Goal: Transaction & Acquisition: Purchase product/service

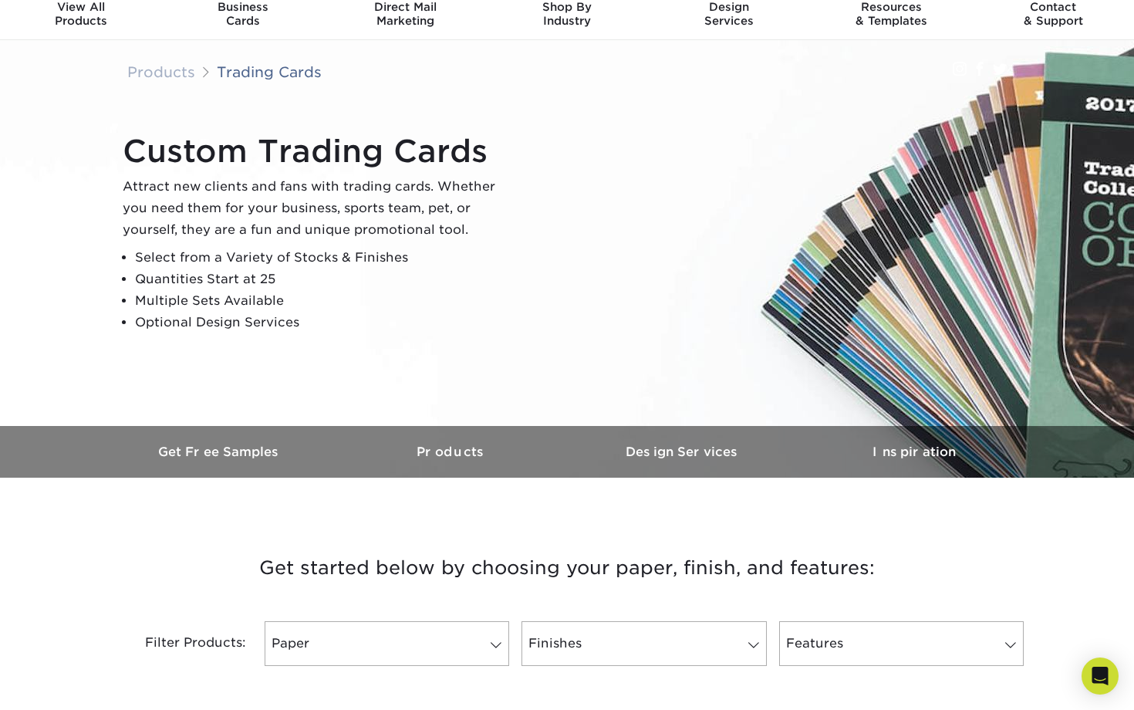
scroll to position [80, 0]
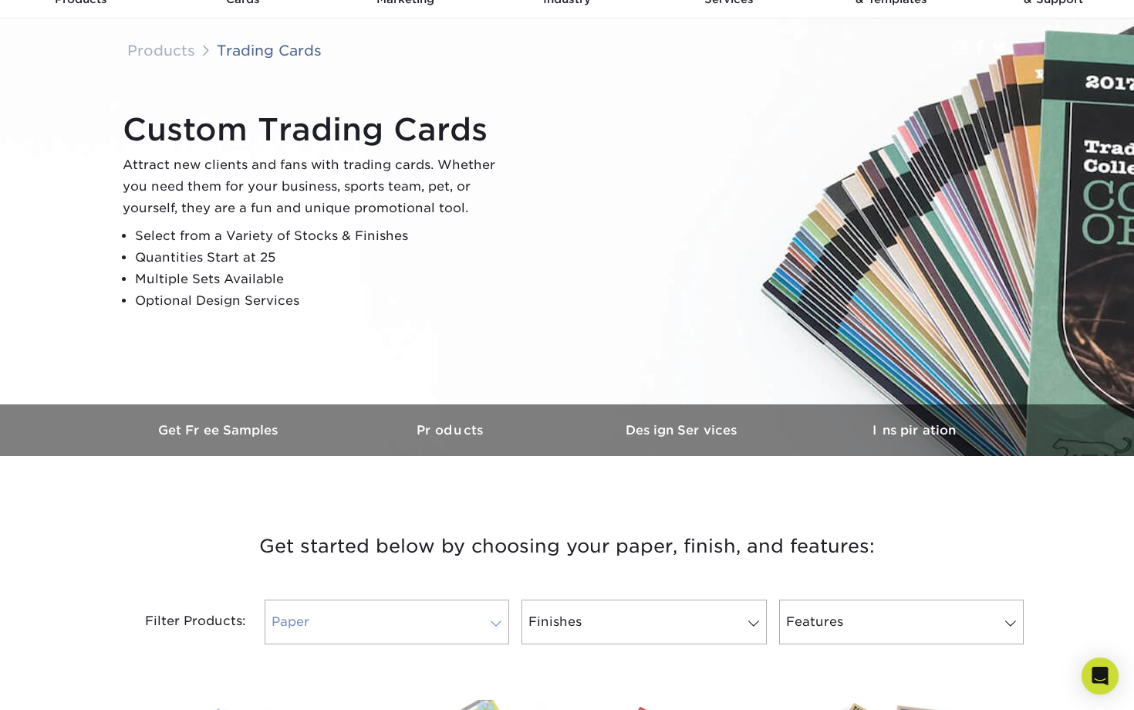
click at [373, 630] on link "Paper" at bounding box center [387, 621] width 244 height 45
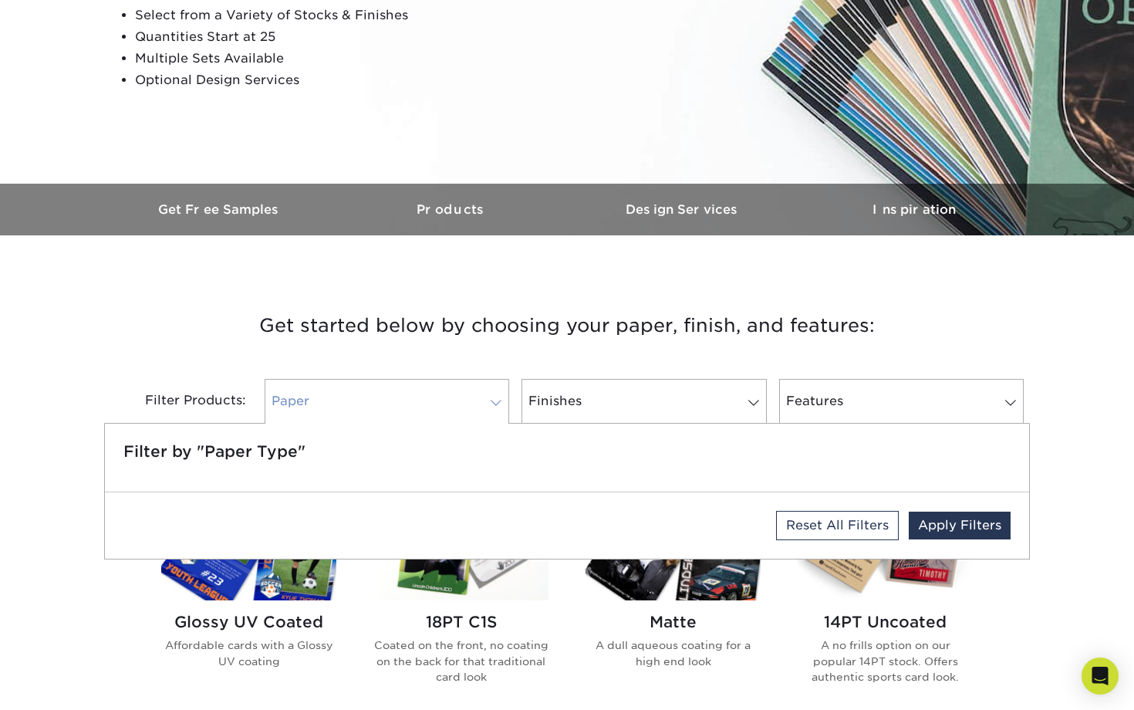
scroll to position [302, 0]
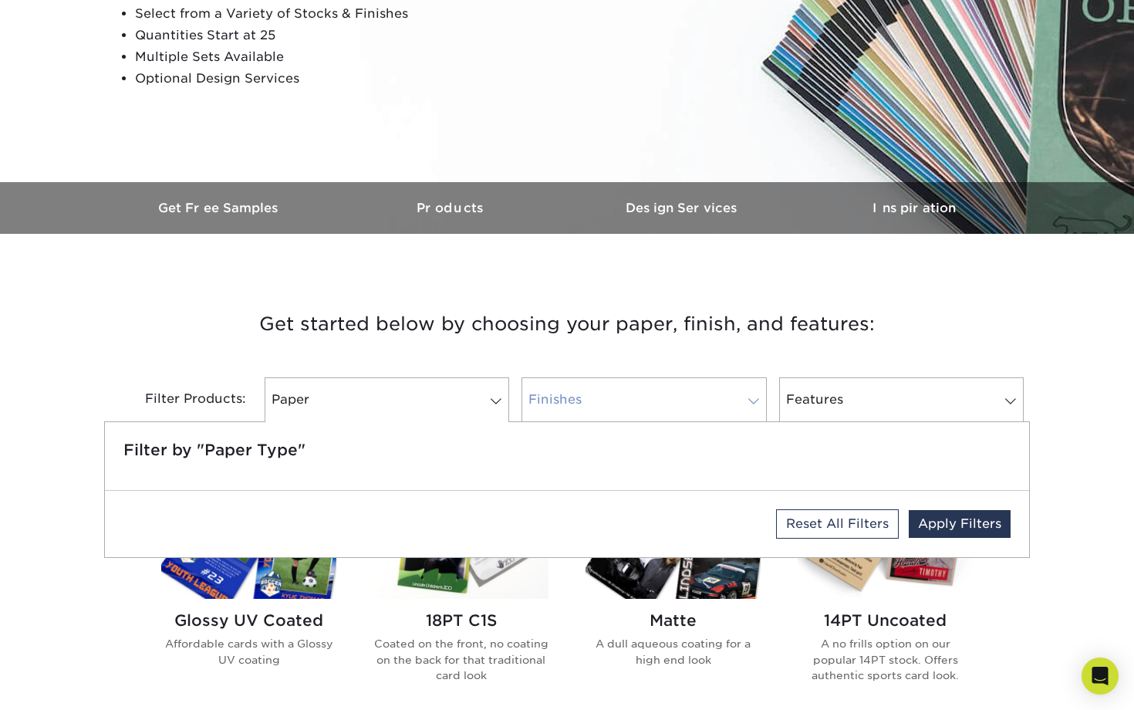
click at [584, 391] on link "Finishes" at bounding box center [643, 399] width 244 height 45
click at [925, 417] on link "Features" at bounding box center [901, 399] width 244 height 45
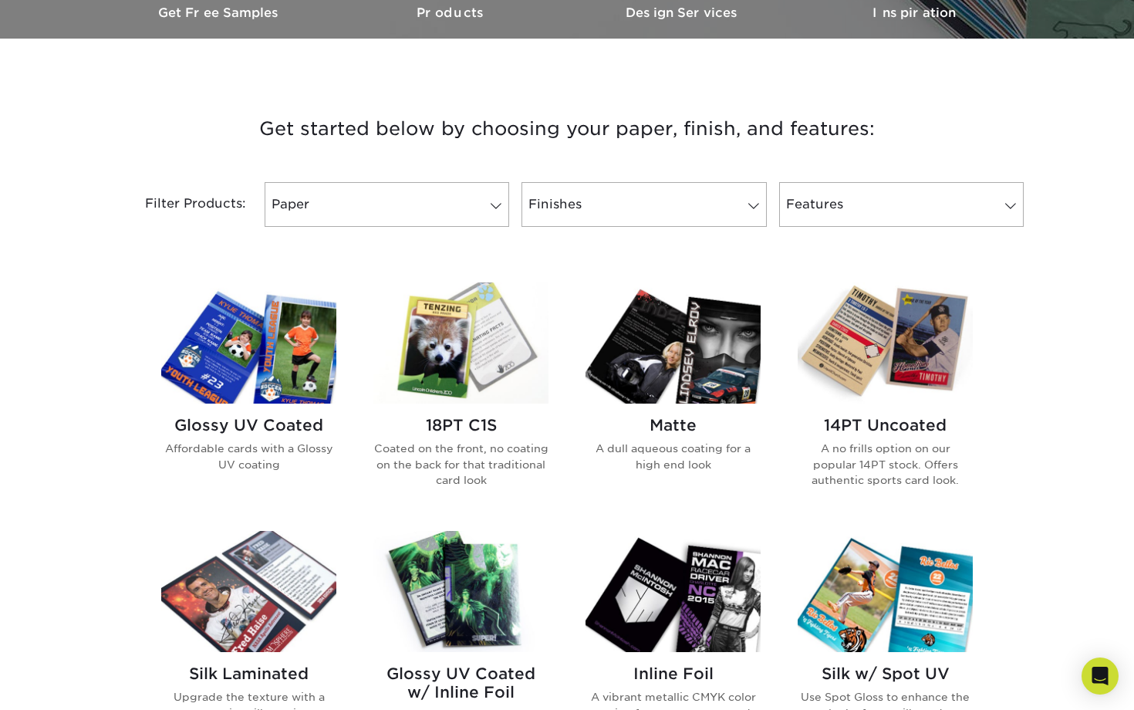
scroll to position [514, 0]
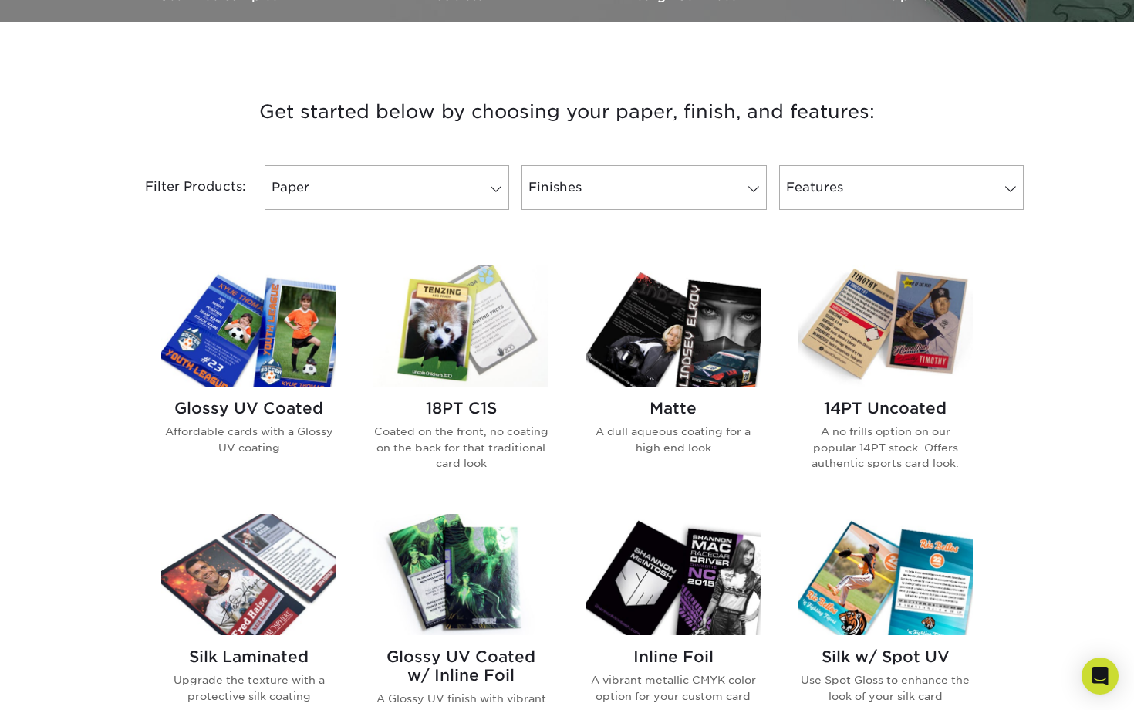
click at [248, 339] on img at bounding box center [248, 325] width 175 height 121
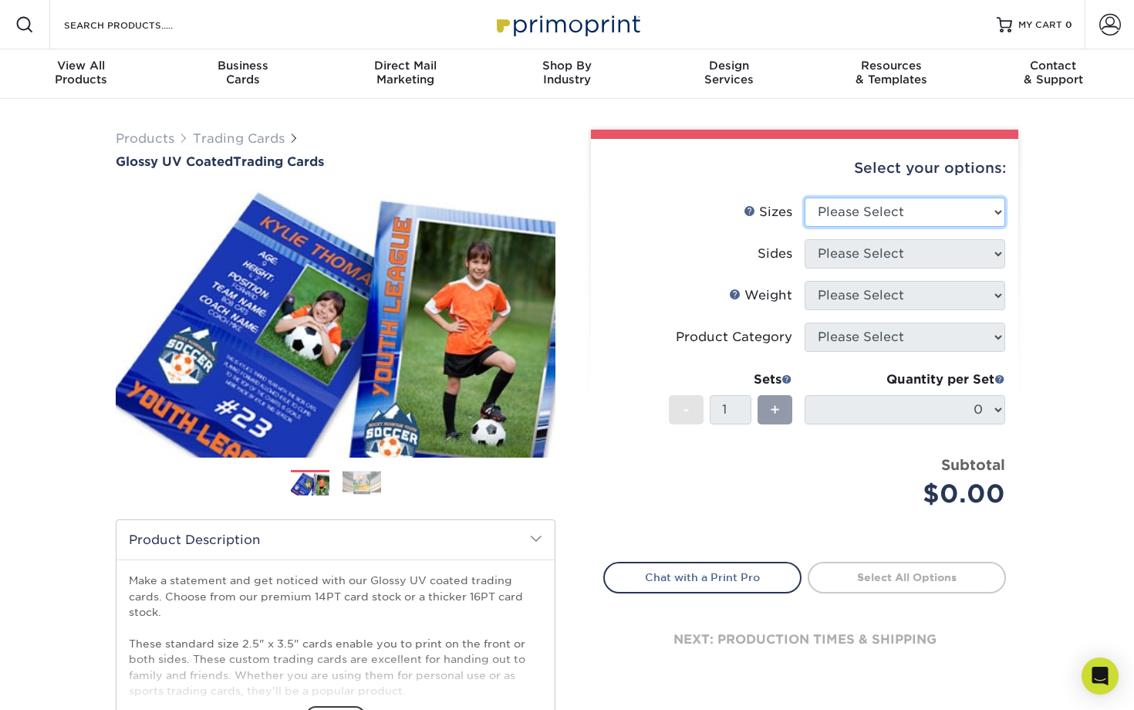
click at [932, 197] on select "Please Select 2.5" x 3.5"" at bounding box center [904, 211] width 201 height 29
select select "2.50x3.50"
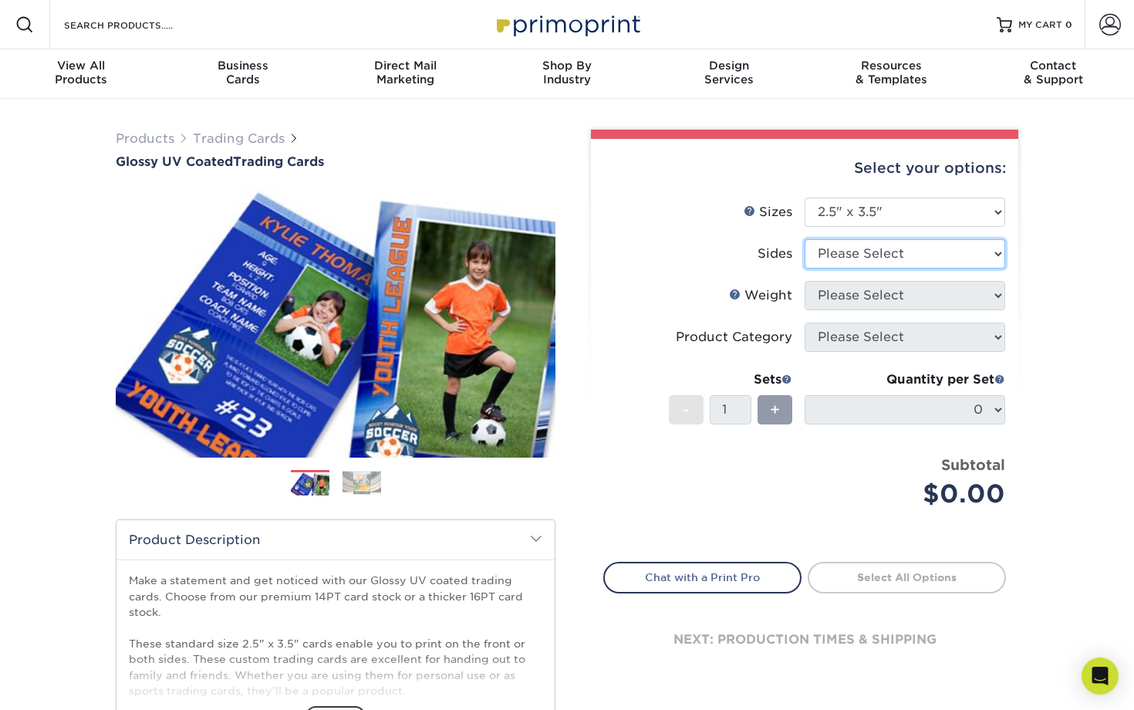
click at [903, 253] on select "Please Select Print Both Sides Print Front Only" at bounding box center [904, 253] width 201 height 29
select select "13abbda7-1d64-4f25-8bb2-c179b224825d"
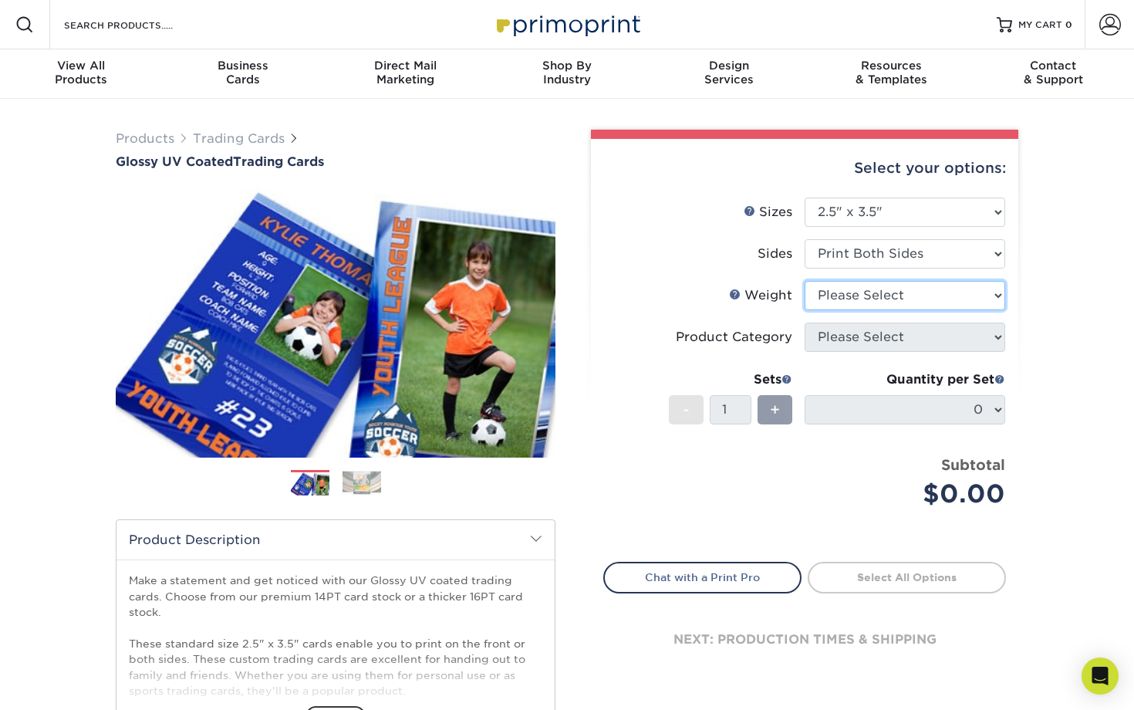
click at [856, 308] on select "Please Select 16PT 14PT 18PT C1S" at bounding box center [904, 295] width 201 height 29
select select "14PT"
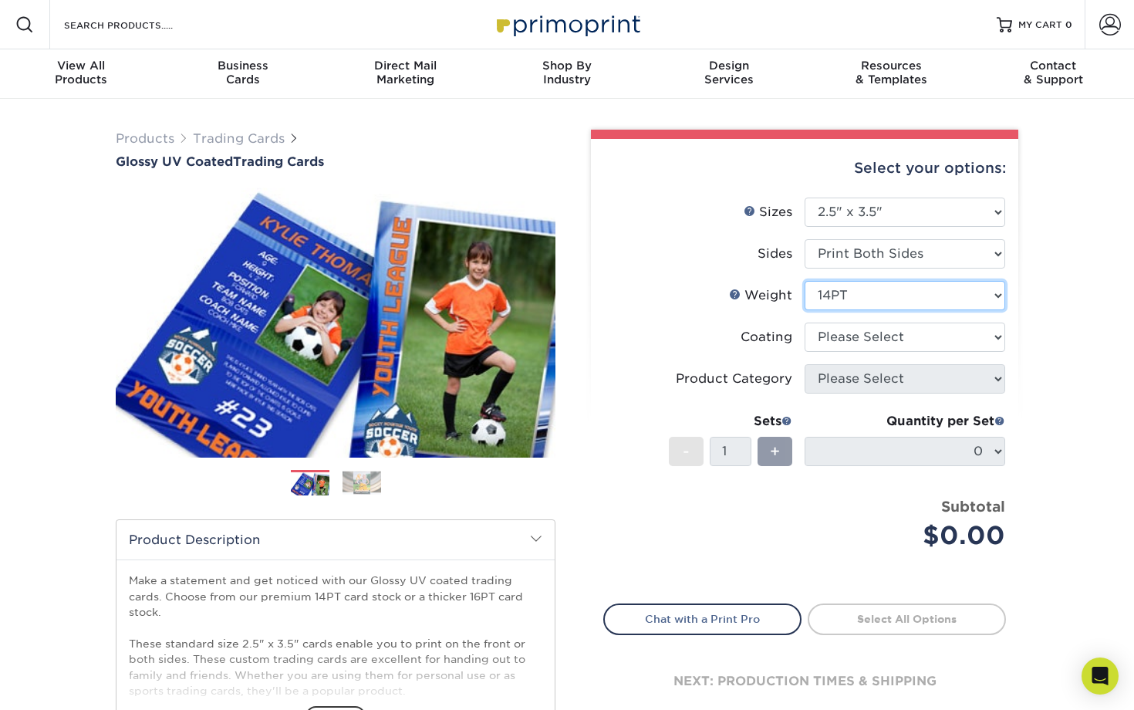
click at [918, 295] on select "Please Select 16PT 14PT 18PT C1S" at bounding box center [904, 295] width 201 height 29
click at [897, 342] on select at bounding box center [904, 336] width 201 height 29
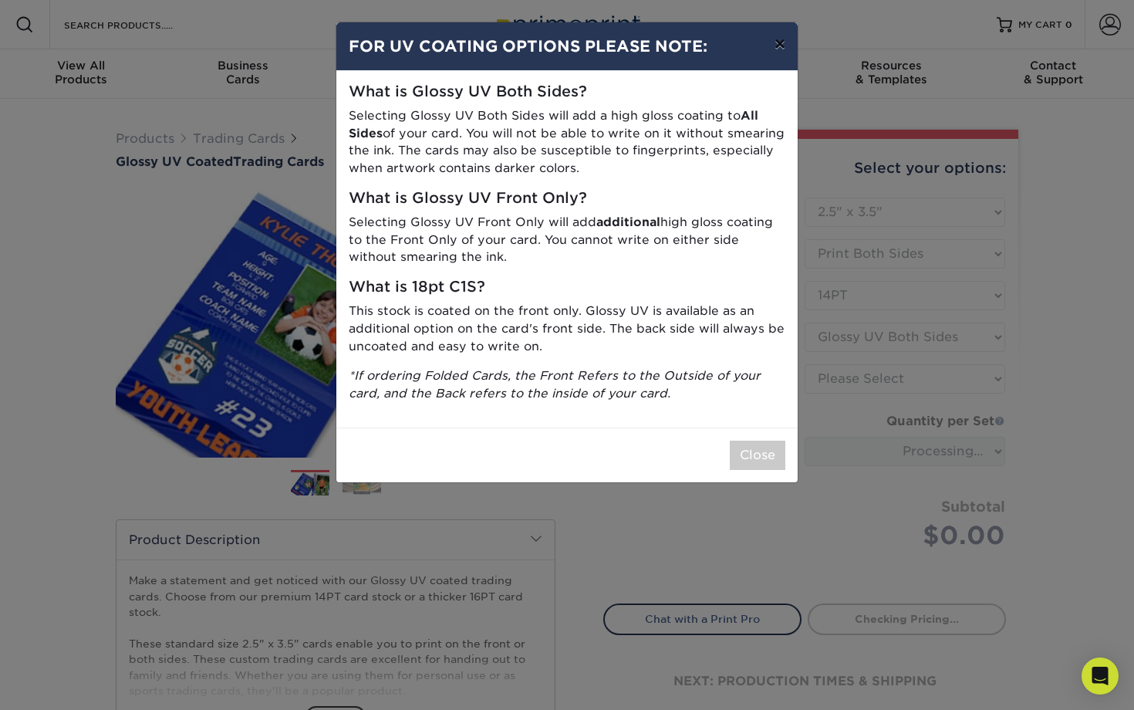
click at [783, 44] on button "×" at bounding box center [779, 43] width 35 height 43
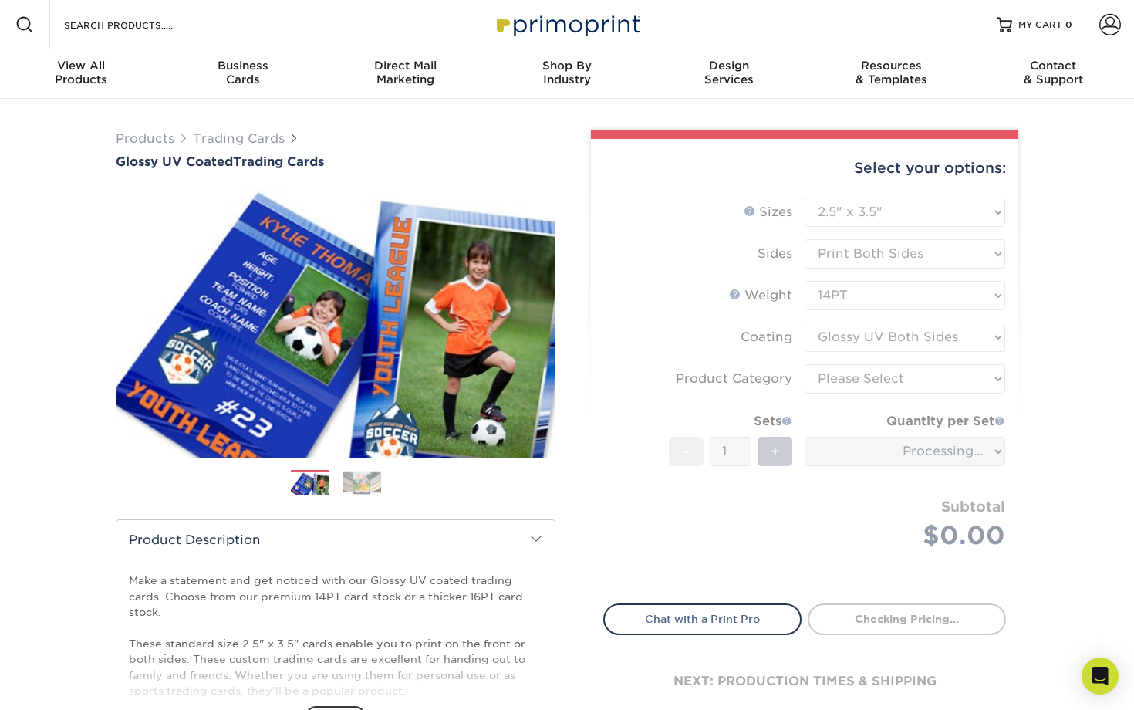
click at [848, 343] on form "Sizes Help Sizes Please Select 2.5" x 3.5" Sides Please Select 16PT - 1" at bounding box center [804, 391] width 403 height 388
click at [845, 343] on select at bounding box center [904, 336] width 201 height 29
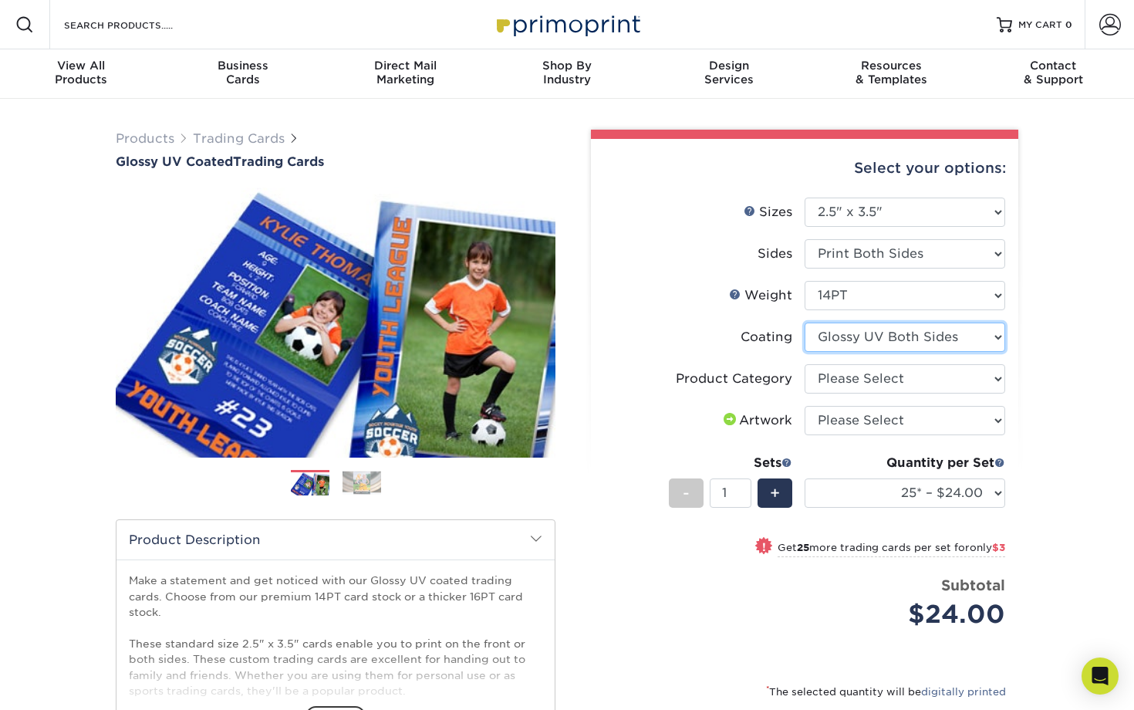
select select "1e8116af-acfc-44b1-83dc-8181aa338834"
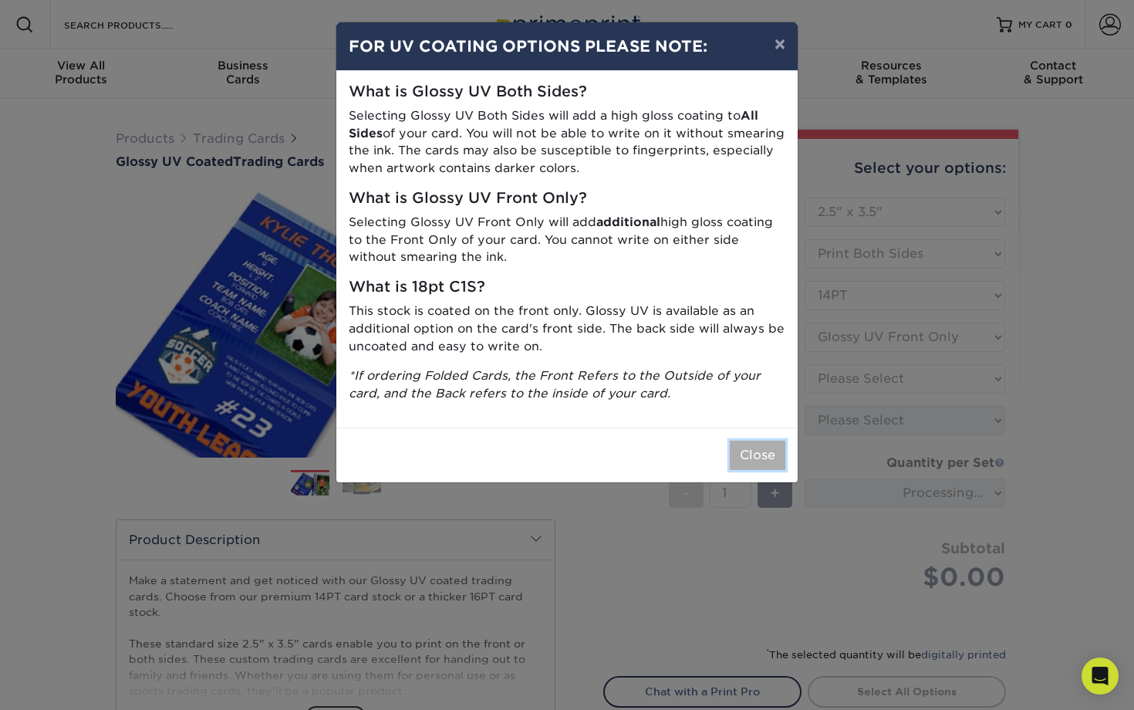
click at [760, 464] on button "Close" at bounding box center [758, 454] width 56 height 29
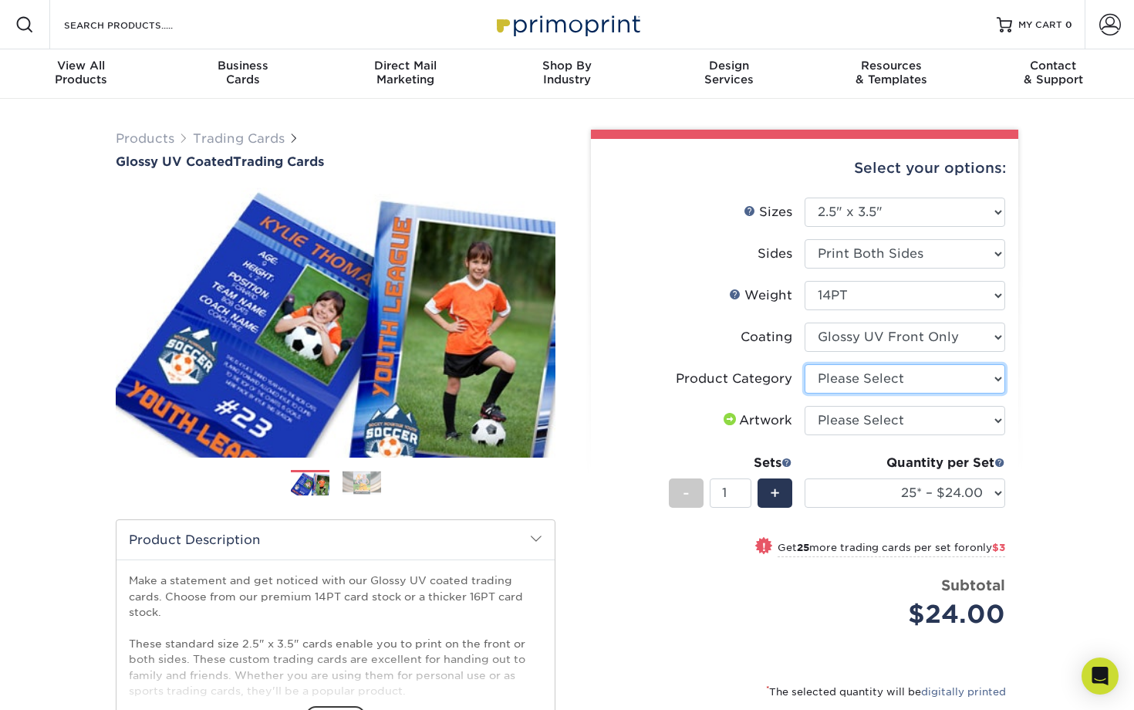
click at [924, 382] on select "Please Select Trading Cards" at bounding box center [904, 378] width 201 height 29
select select "c2f9bce9-36c2-409d-b101-c29d9d031e18"
click at [902, 409] on select "Please Select I will upload files I need a design - $100" at bounding box center [904, 420] width 201 height 29
select select "upload"
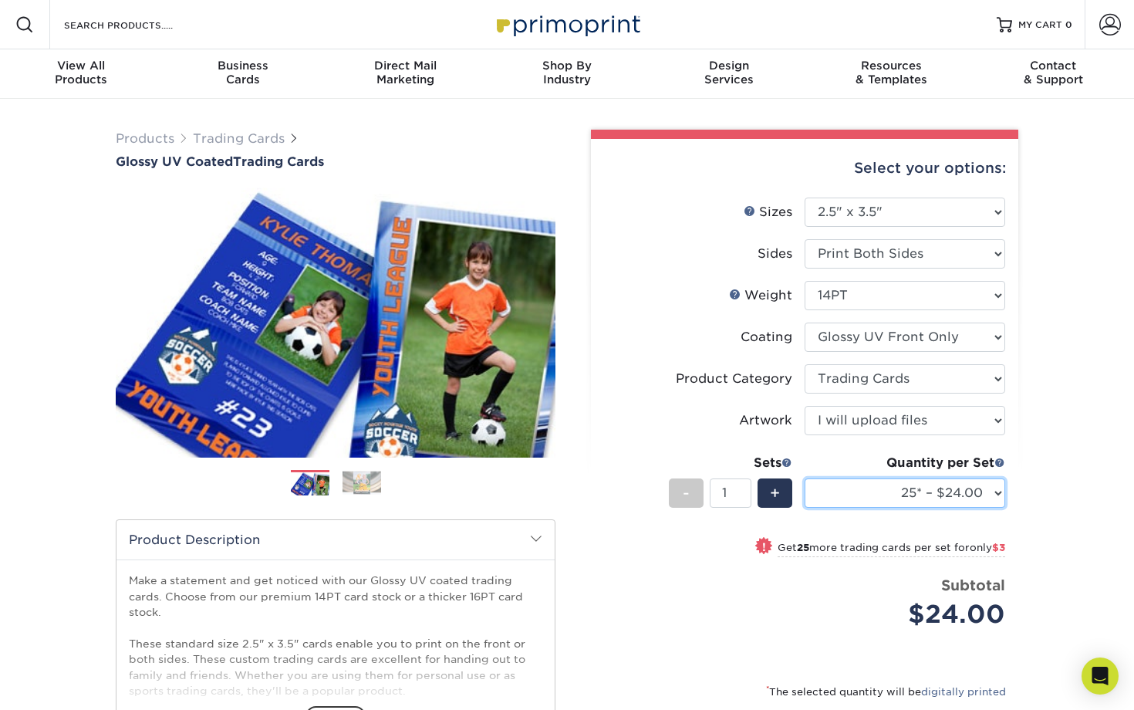
click at [979, 497] on select "25* – $24.00 50* – $27.00 75* – $34.00 100* – $37.00 250* – $48.00 500 – $59.00…" at bounding box center [904, 492] width 201 height 29
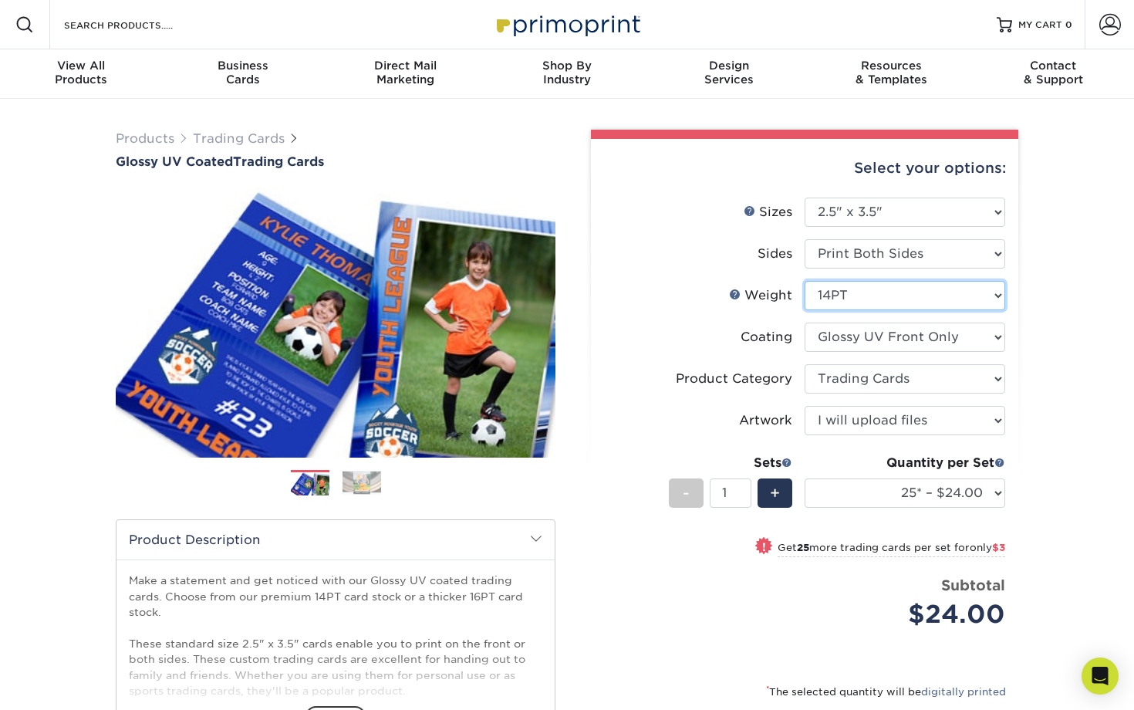
click at [862, 298] on select "Please Select 16PT 14PT 18PT C1S" at bounding box center [904, 295] width 201 height 29
select select "18PTC1S"
select select "-1"
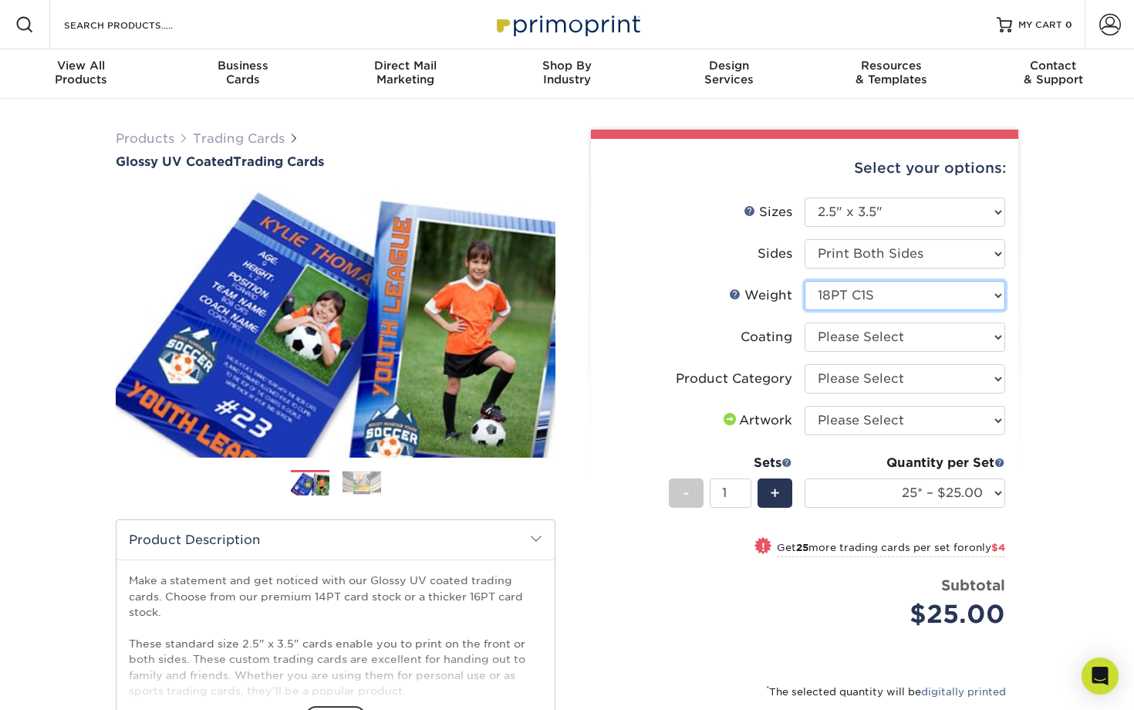
click at [866, 299] on select "Please Select 16PT 14PT 18PT C1S" at bounding box center [904, 295] width 201 height 29
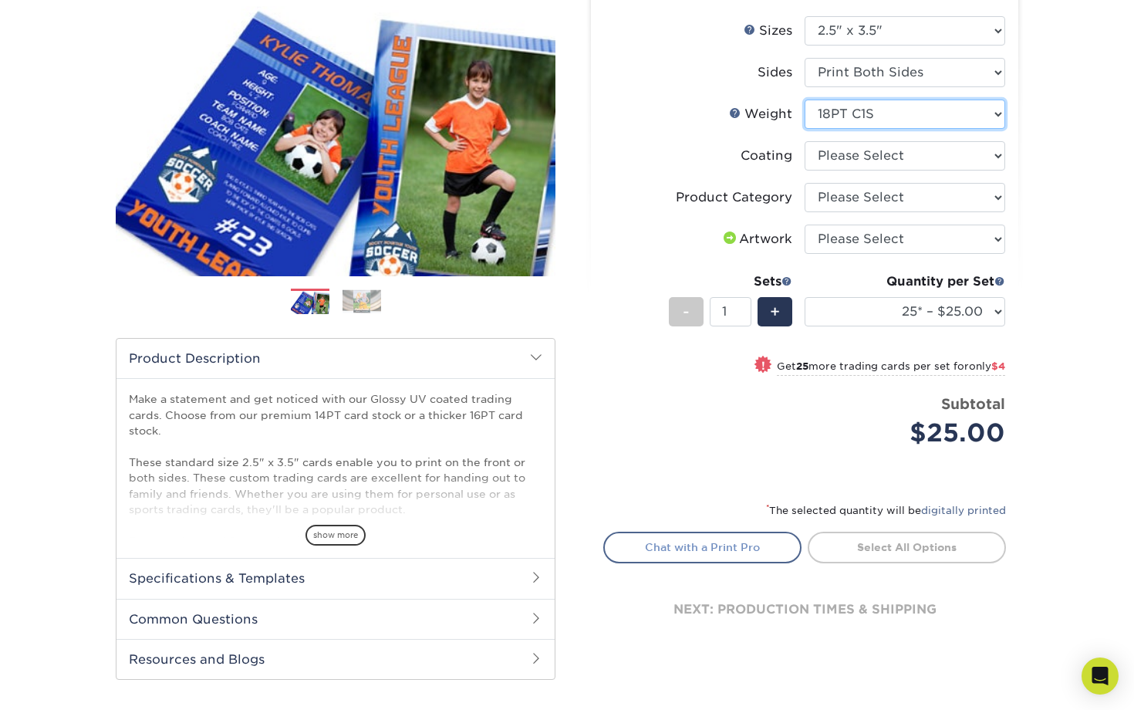
scroll to position [194, 0]
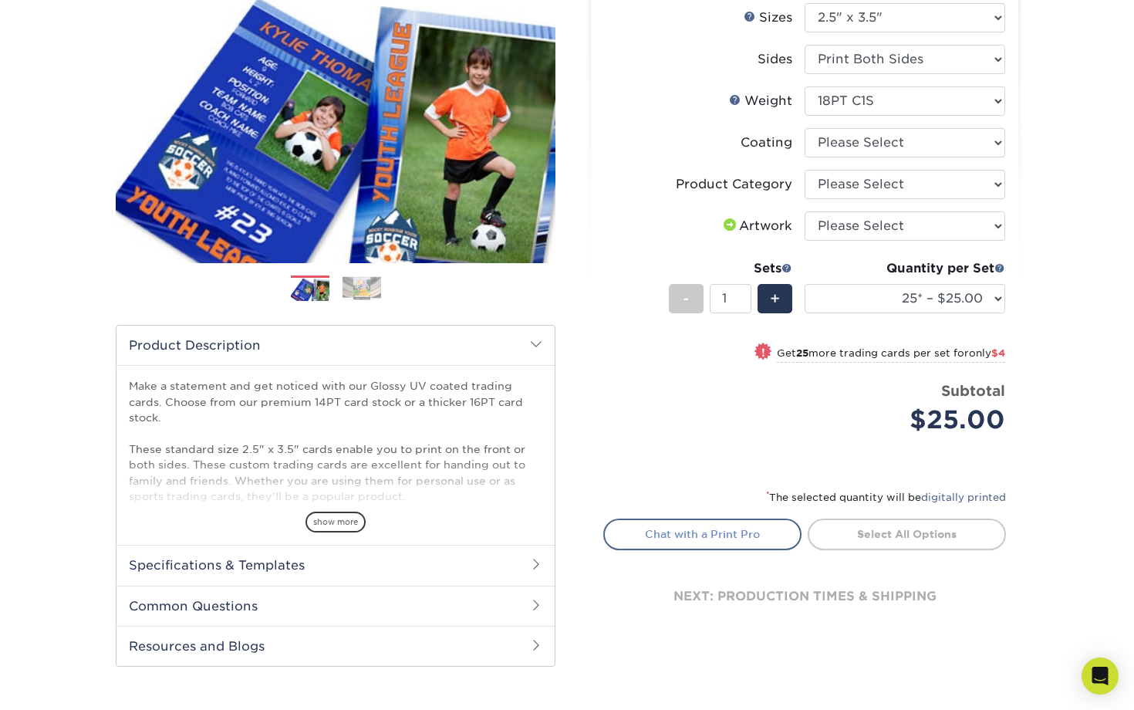
click at [706, 522] on link "Chat with a Print Pro" at bounding box center [702, 533] width 198 height 31
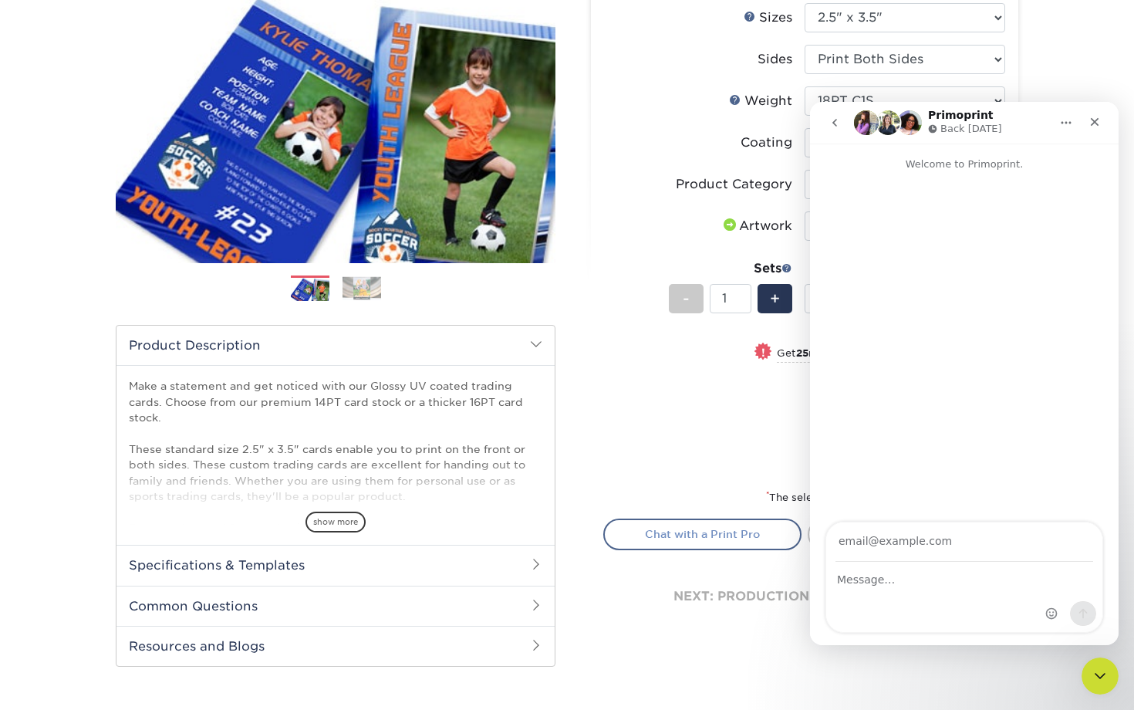
scroll to position [0, 0]
click at [666, 467] on form "Sizes Help Sizes Please Select 2.5" x 3.5" Sides Please Select 16PT - 1" at bounding box center [804, 236] width 403 height 467
click at [1104, 125] on div "Close" at bounding box center [1094, 122] width 28 height 28
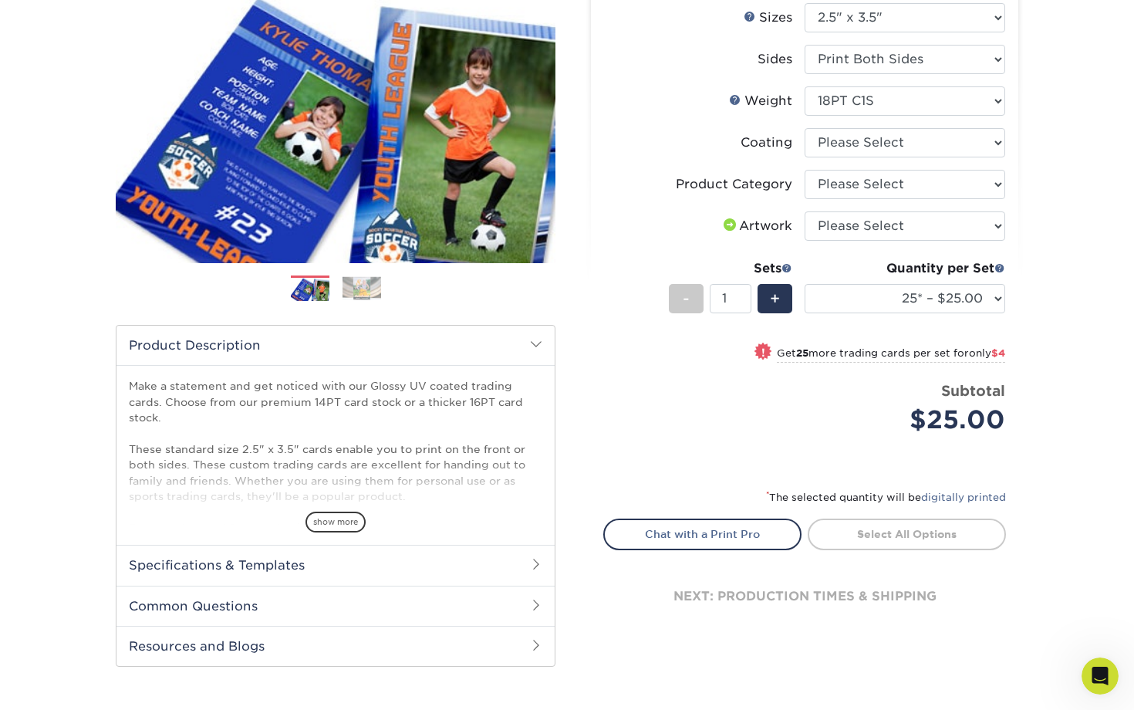
click at [974, 226] on select "Please Select I will upload files I need a design - $100" at bounding box center [904, 225] width 201 height 29
select select "upload"
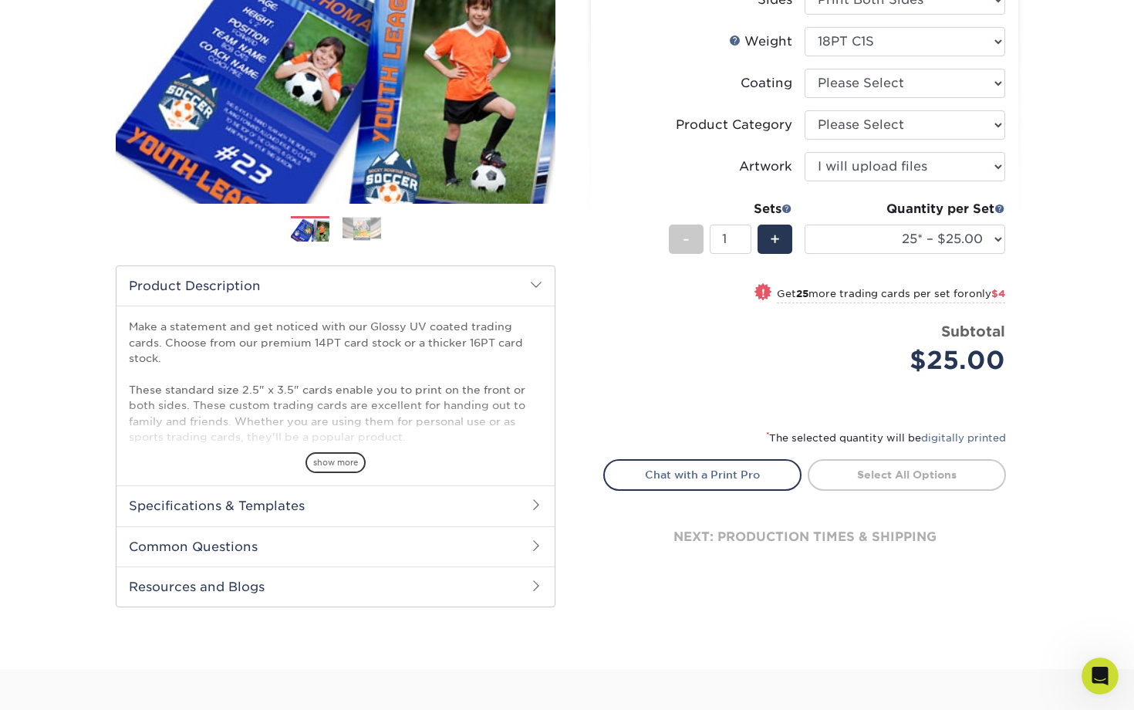
scroll to position [275, 0]
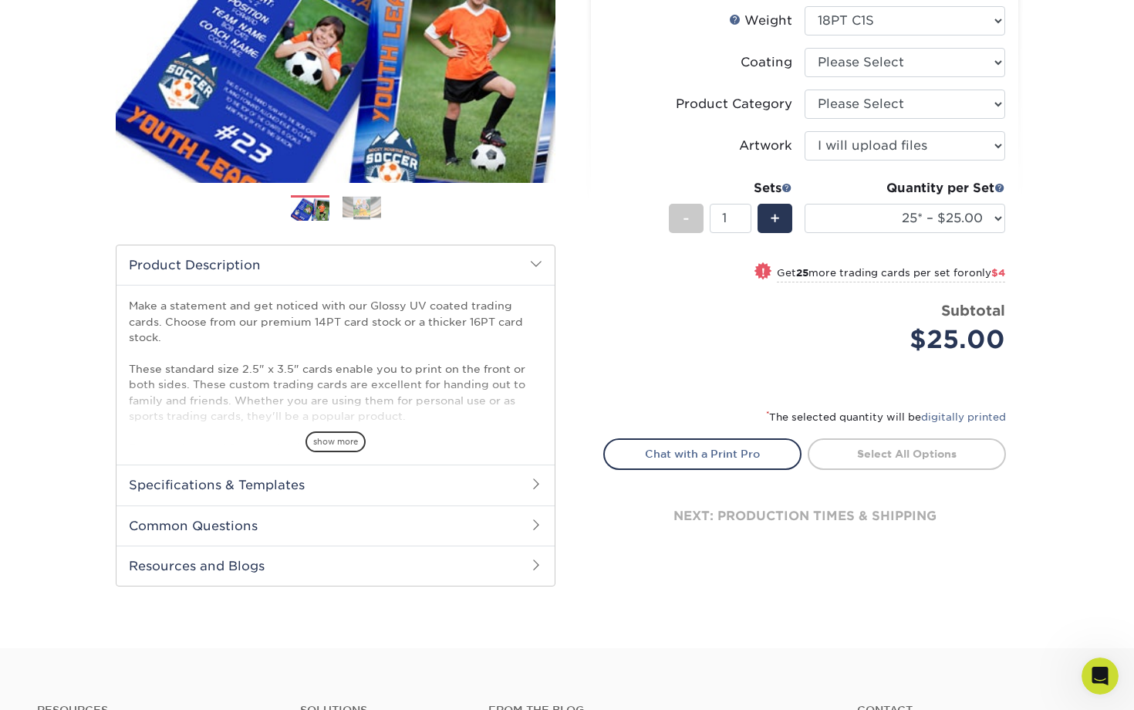
click at [760, 517] on div "next: production times & shipping" at bounding box center [804, 516] width 403 height 93
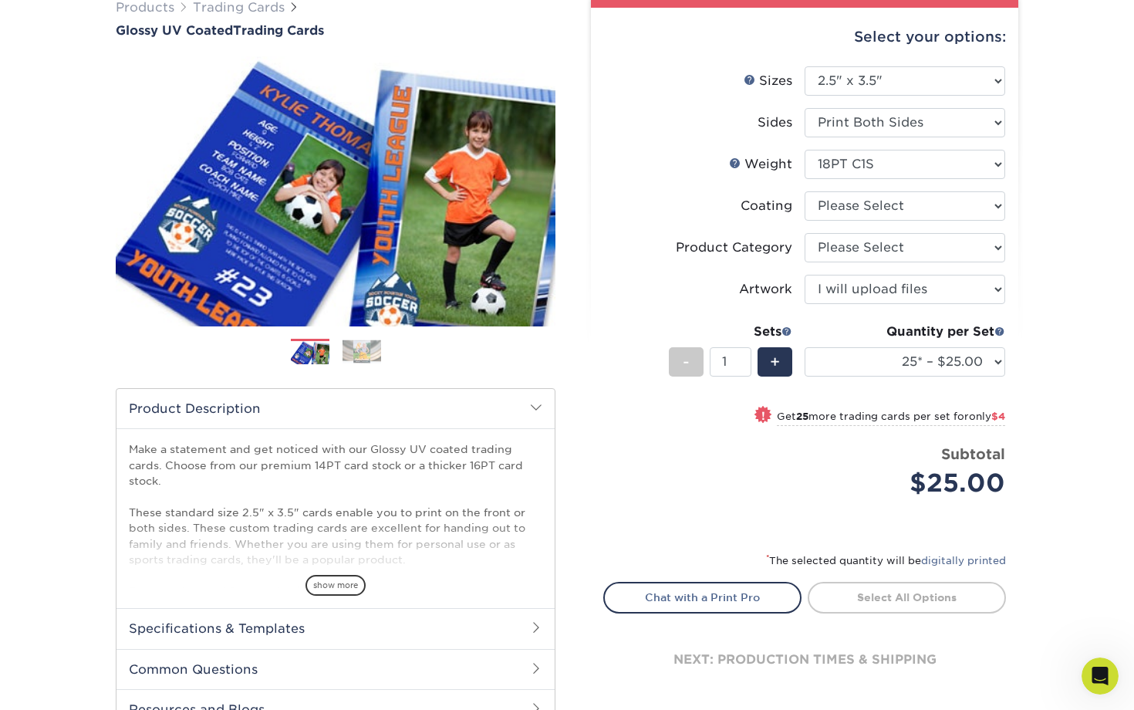
scroll to position [0, 0]
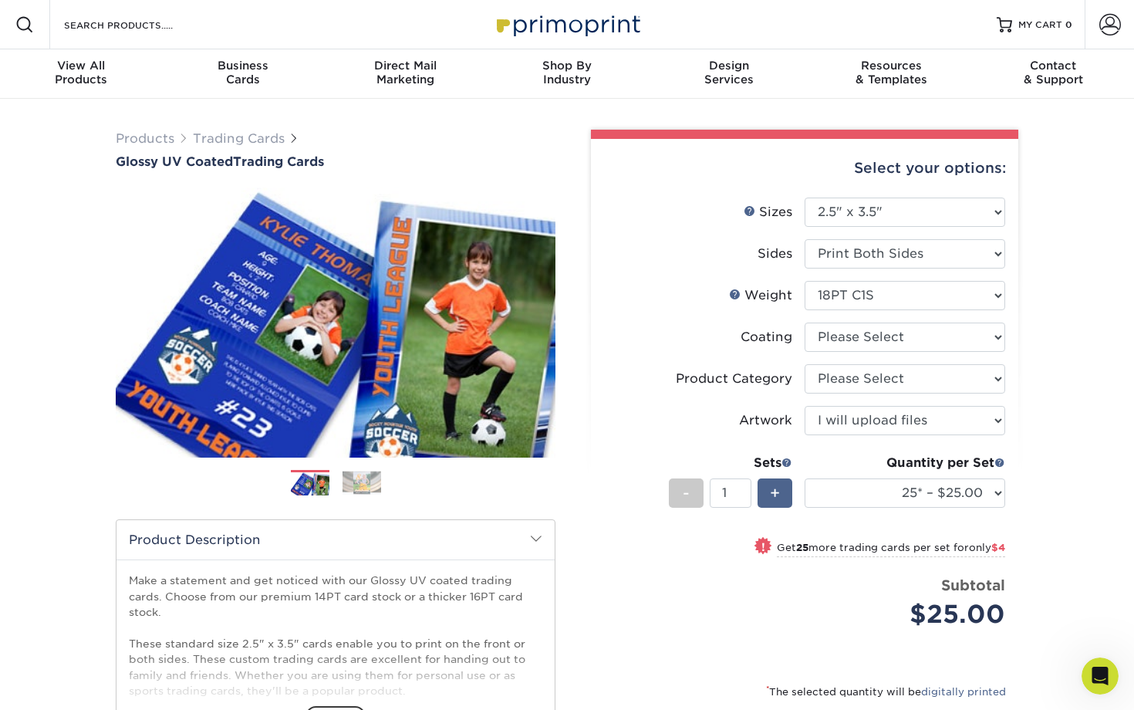
click at [770, 503] on span "+" at bounding box center [775, 492] width 10 height 23
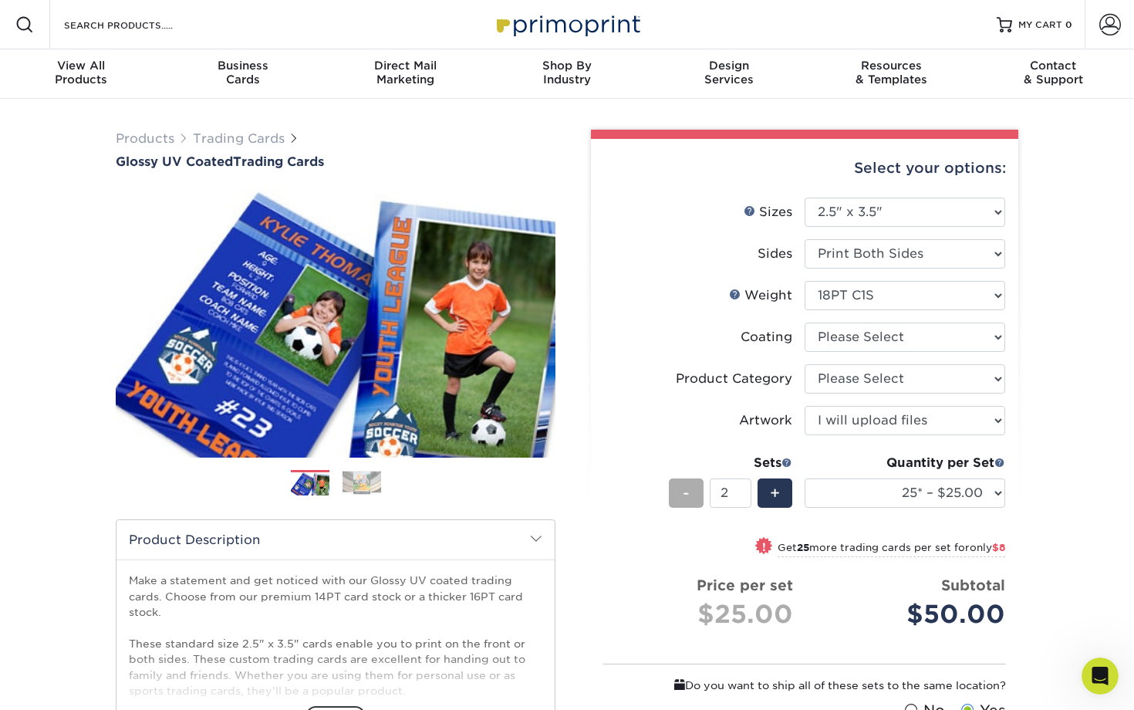
click at [689, 499] on span "-" at bounding box center [686, 492] width 7 height 23
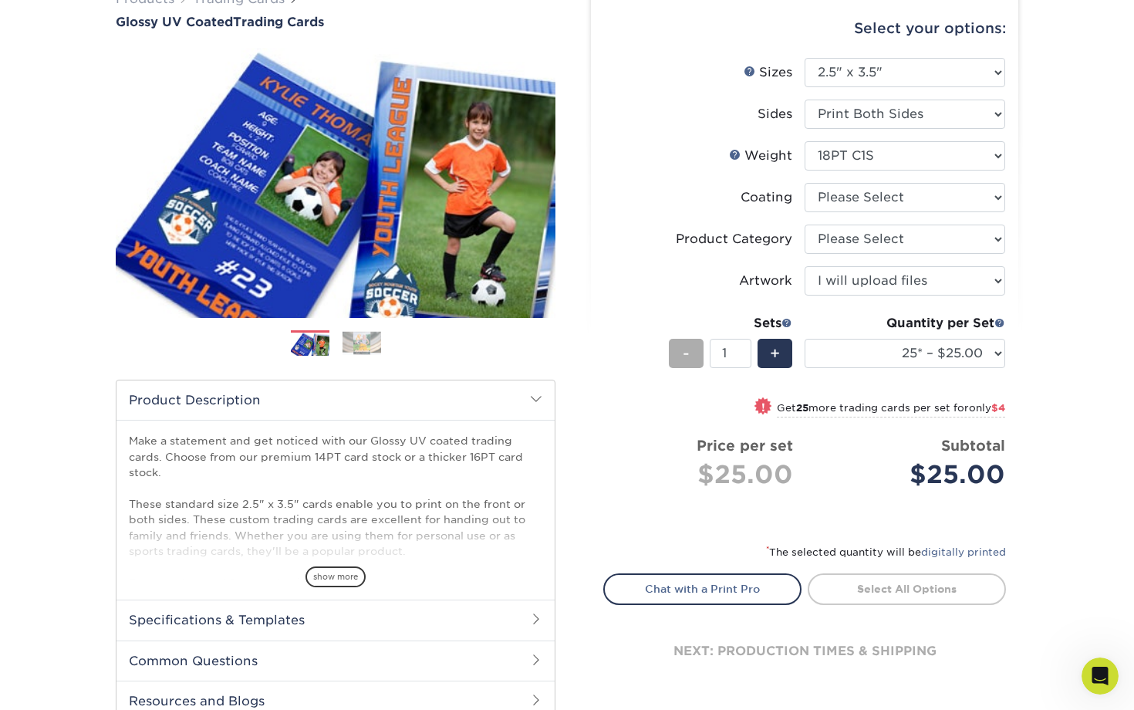
scroll to position [145, 0]
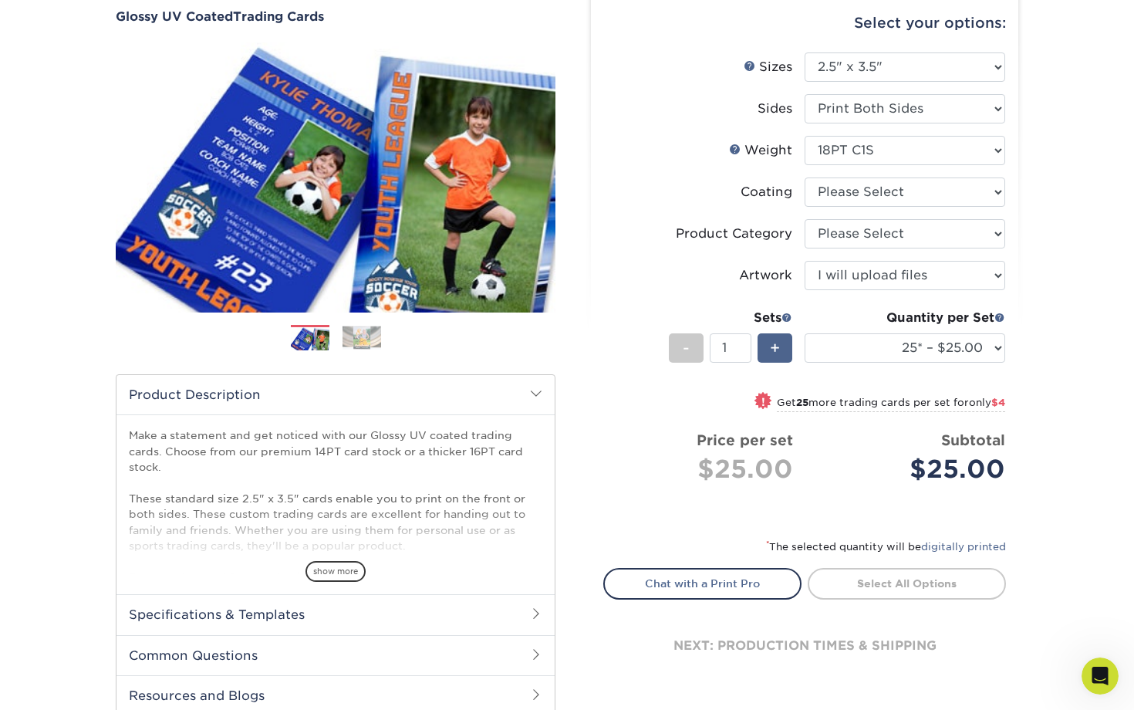
click at [787, 349] on div "+" at bounding box center [774, 347] width 35 height 29
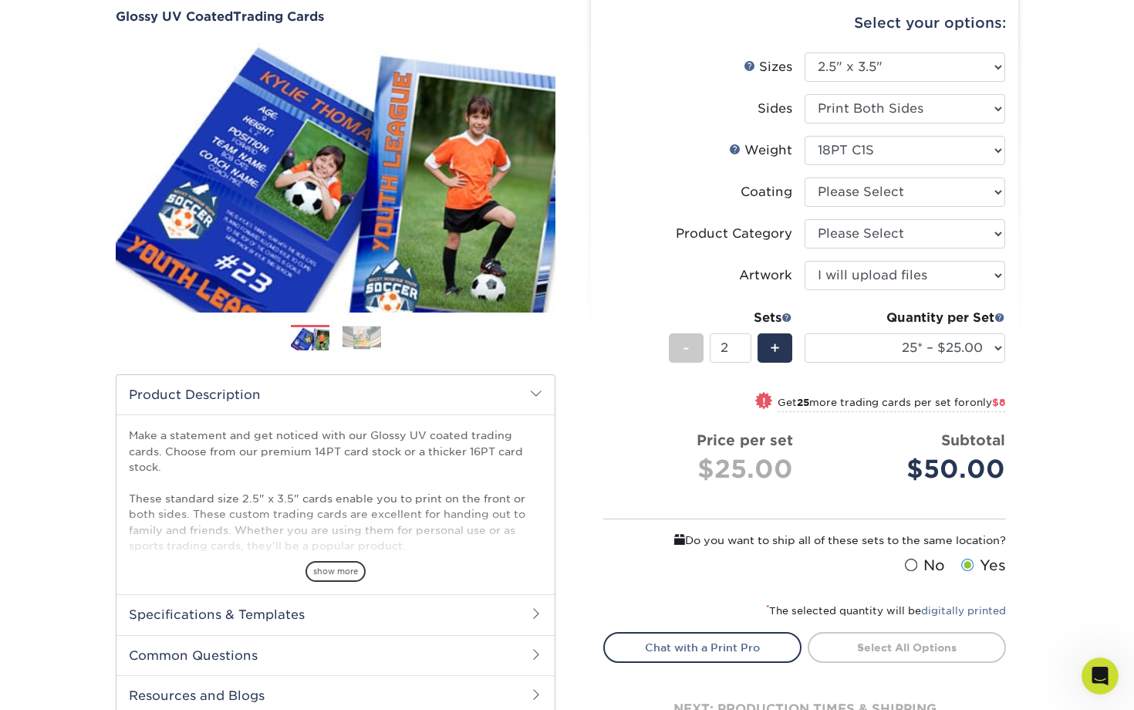
drag, startPoint x: 683, startPoint y: 344, endPoint x: 657, endPoint y: 334, distance: 28.1
click at [657, 334] on li "Sets - 2 + Quantity per Set 25* – $25.00 50* – $29.00 75* – $37.00 100* – $41.0…" at bounding box center [804, 347] width 401 height 90
click at [679, 344] on div "-" at bounding box center [686, 347] width 35 height 29
type input "1"
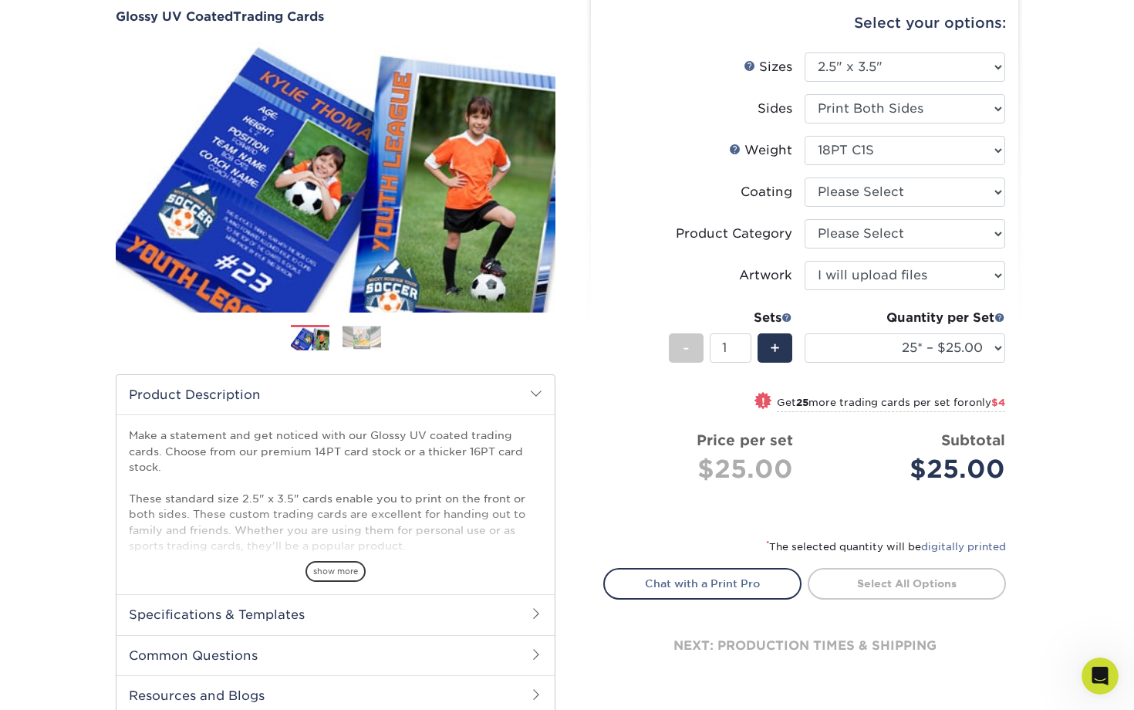
click at [893, 582] on link "Select All Options" at bounding box center [906, 583] width 198 height 31
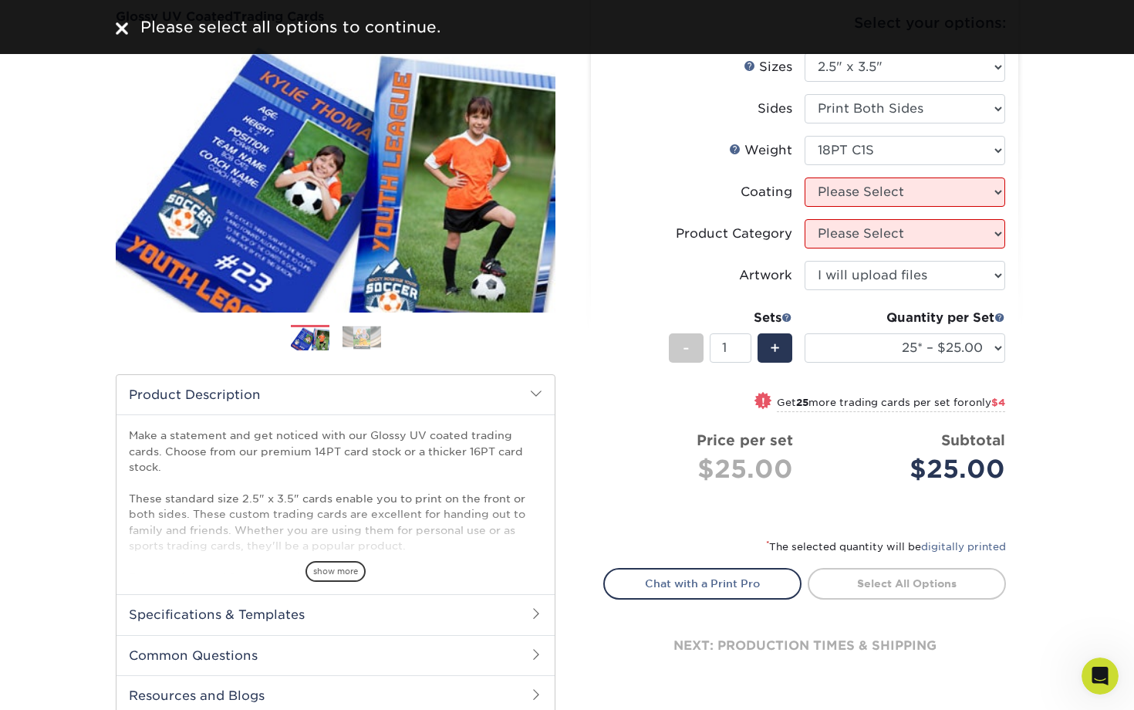
click at [909, 169] on li "Weight Help Weight Please Select 16PT 14PT 18PT C1S" at bounding box center [804, 157] width 401 height 42
click at [901, 202] on select at bounding box center [904, 191] width 201 height 29
select select "1e8116af-acfc-44b1-83dc-8181aa338834"
select select "-1"
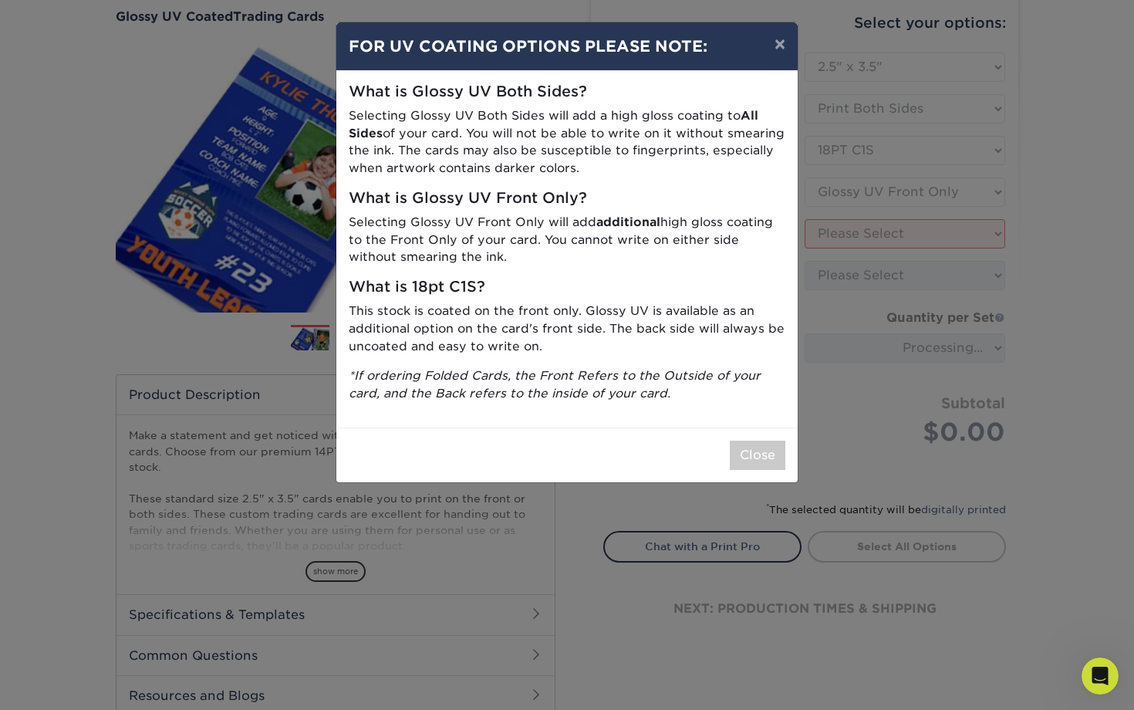
click at [753, 435] on div "Close" at bounding box center [566, 454] width 461 height 55
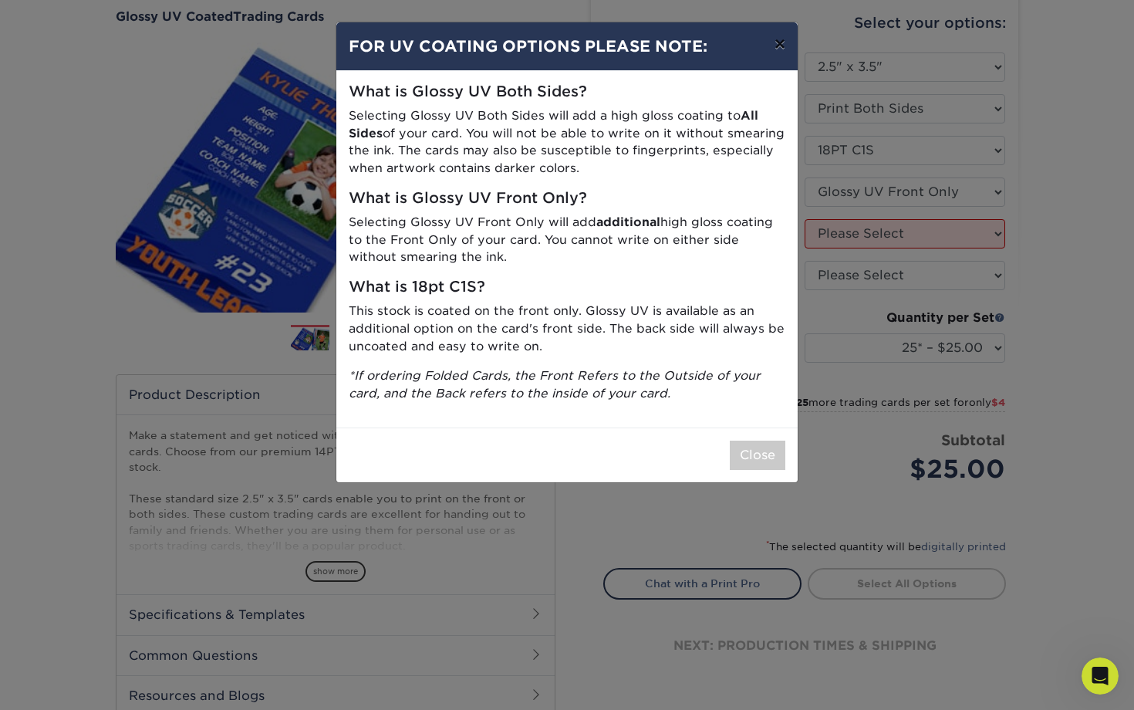
click at [776, 57] on button "×" at bounding box center [779, 43] width 35 height 43
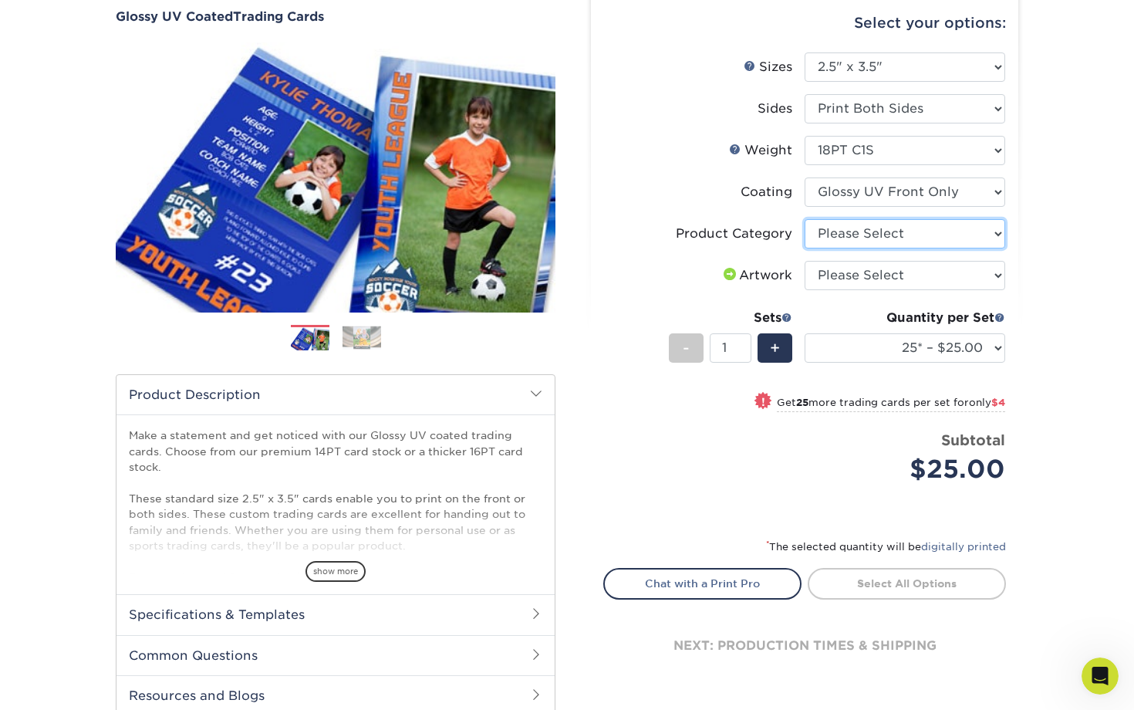
click at [905, 243] on select "Please Select Trading Cards" at bounding box center [904, 233] width 201 height 29
select select "c2f9bce9-36c2-409d-b101-c29d9d031e18"
click at [891, 241] on select "Please Select Trading Cards" at bounding box center [904, 233] width 201 height 29
click at [887, 285] on select "Please Select I will upload files I need a design - $100" at bounding box center [904, 275] width 201 height 29
select select "upload"
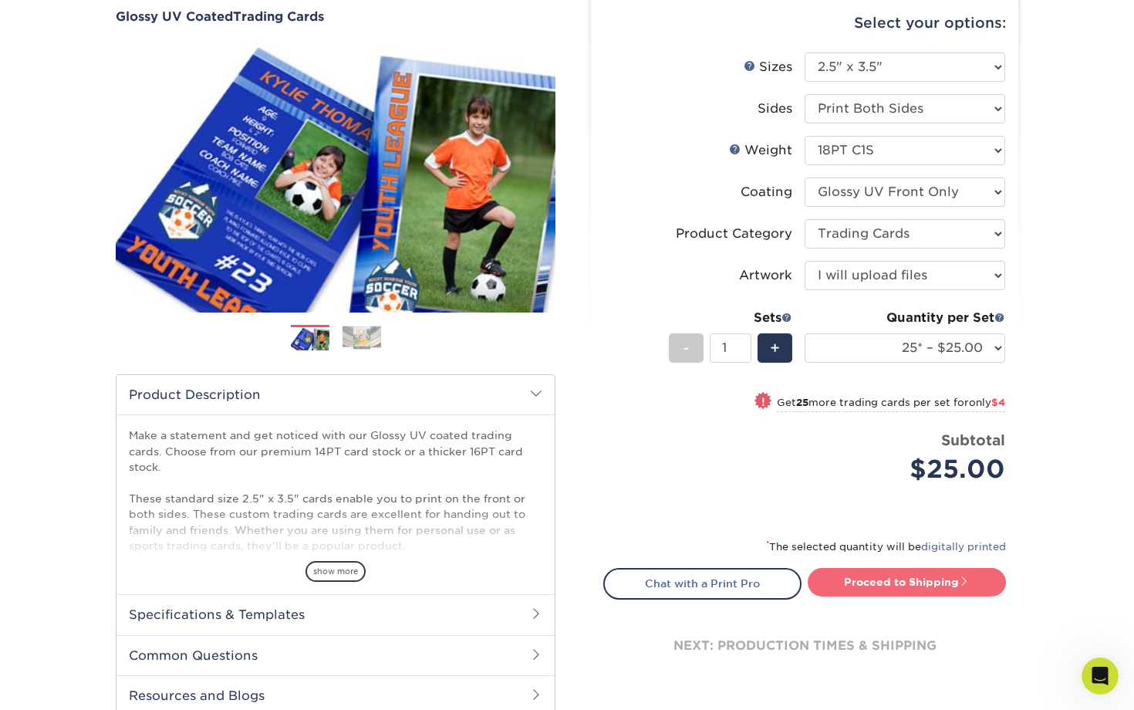
click at [905, 571] on link "Proceed to Shipping" at bounding box center [906, 582] width 198 height 28
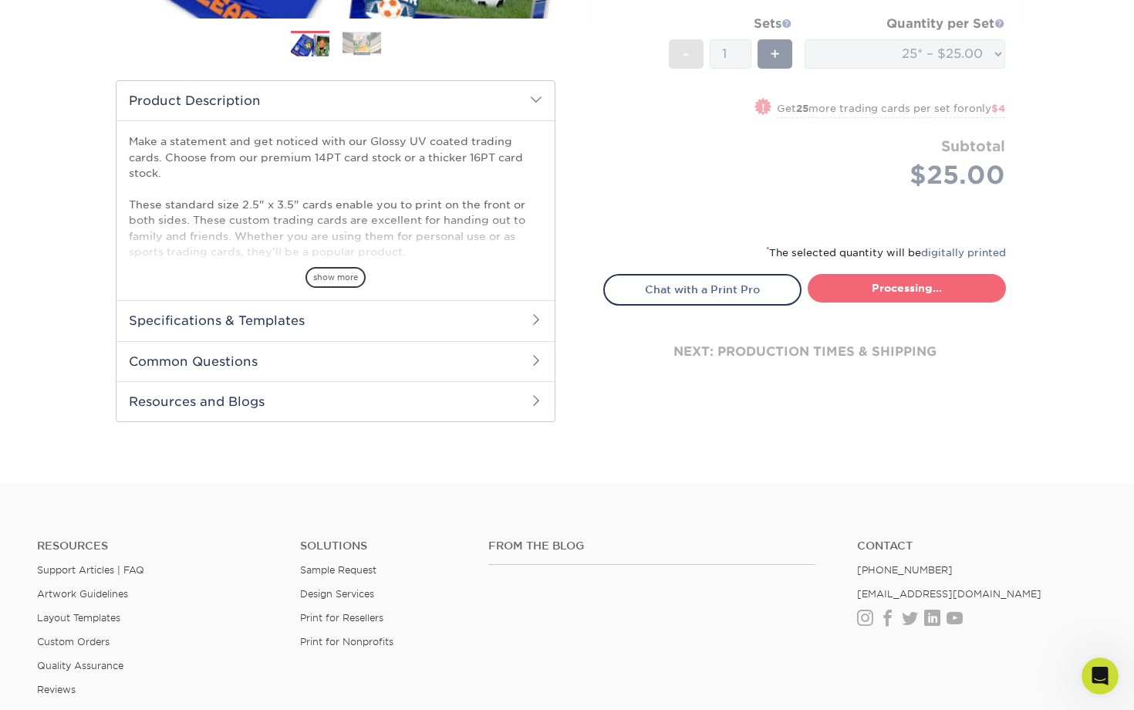
select select "08588386-0599-420e-8c79-4535039915a0"
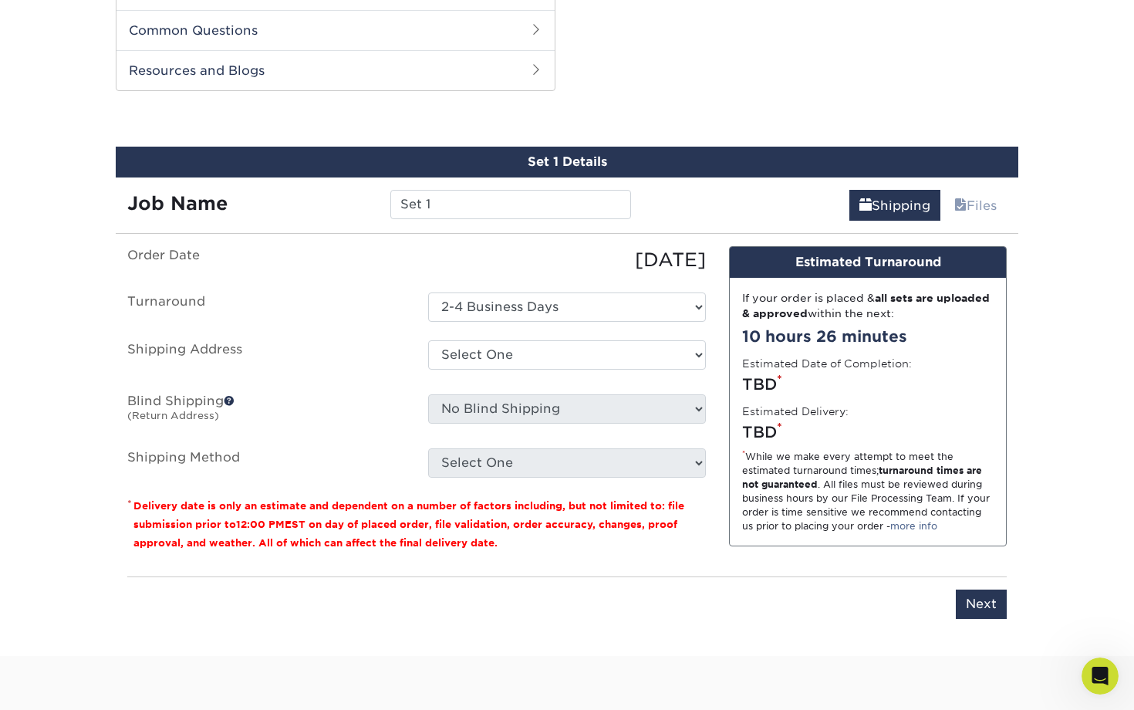
scroll to position [784, 0]
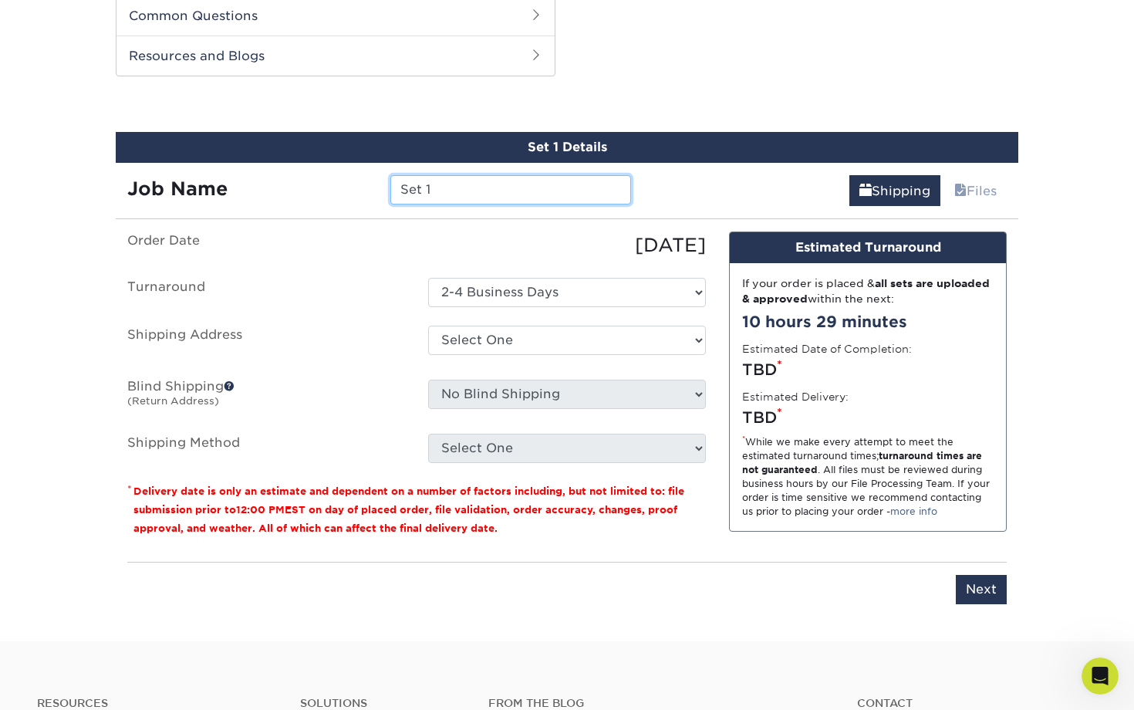
click at [512, 190] on input "Set 1" at bounding box center [510, 189] width 240 height 29
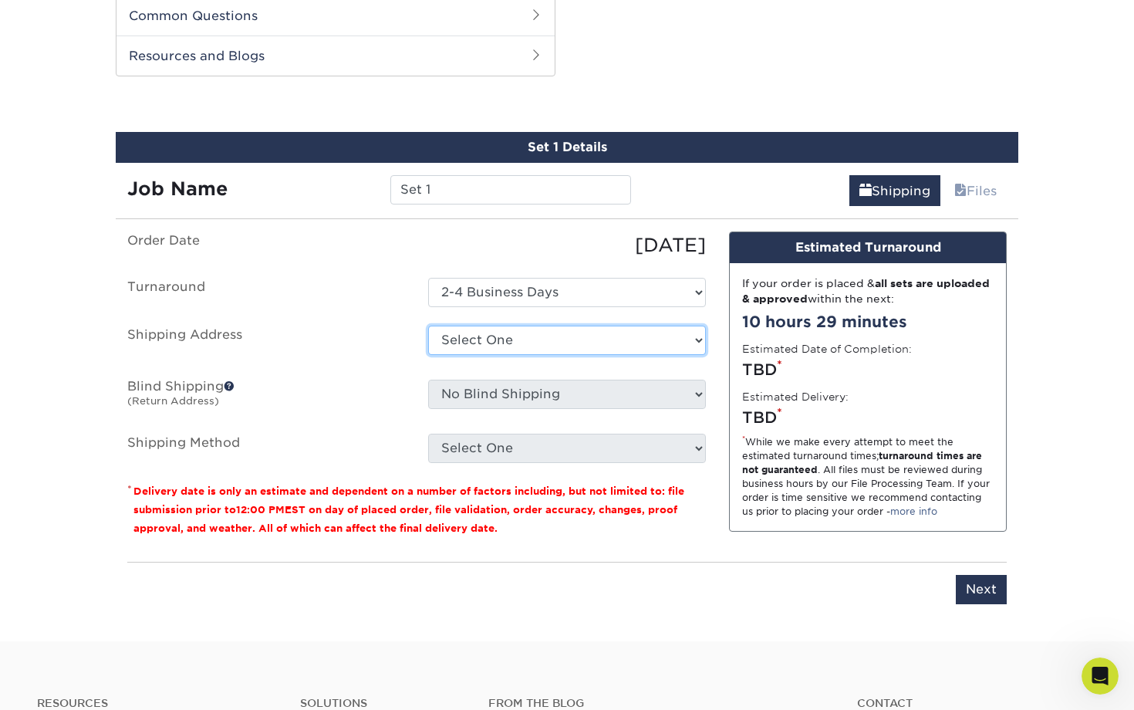
click at [551, 332] on select "Select One + Add New Address - Login" at bounding box center [567, 339] width 278 height 29
select select "newaddress"
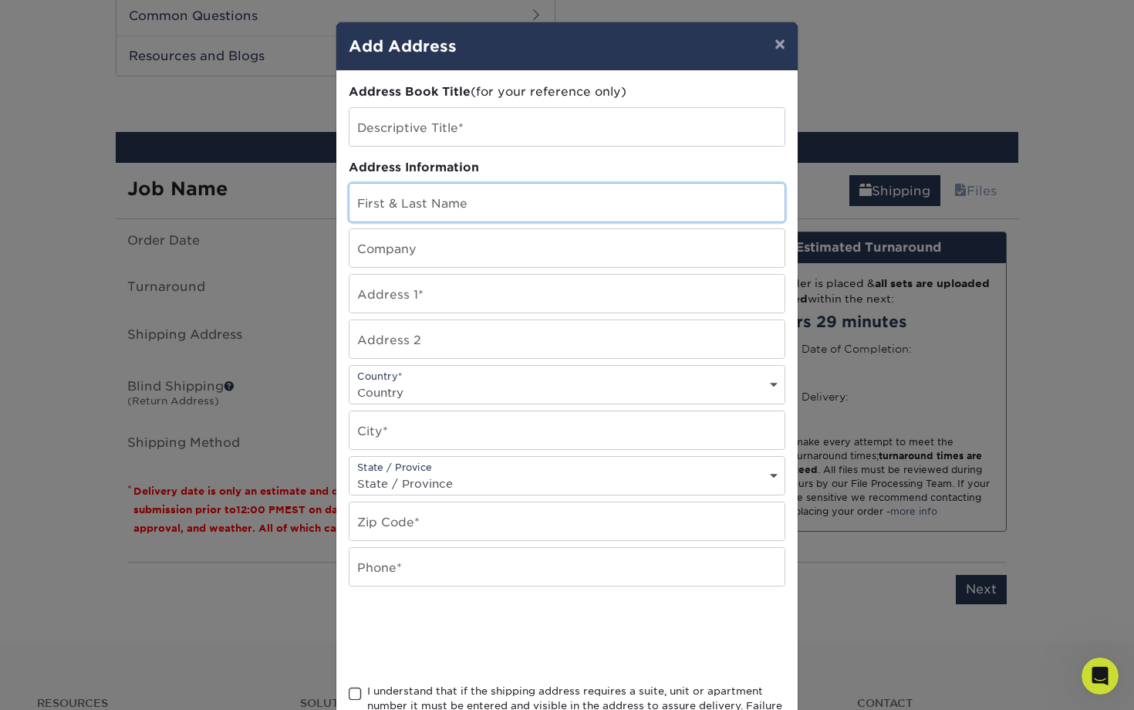
click at [543, 199] on input "text" at bounding box center [566, 203] width 435 height 38
type input "[PERSON_NAME]"
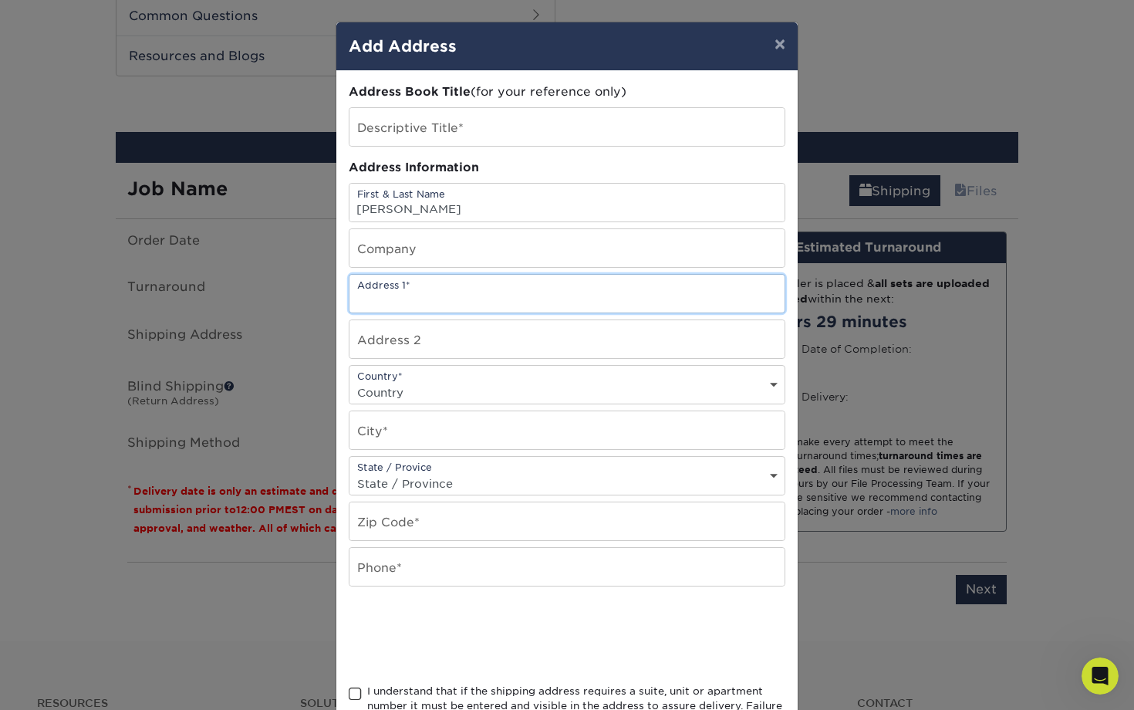
click at [461, 300] on input "text" at bounding box center [566, 294] width 435 height 38
type input "PO BOX 1202"
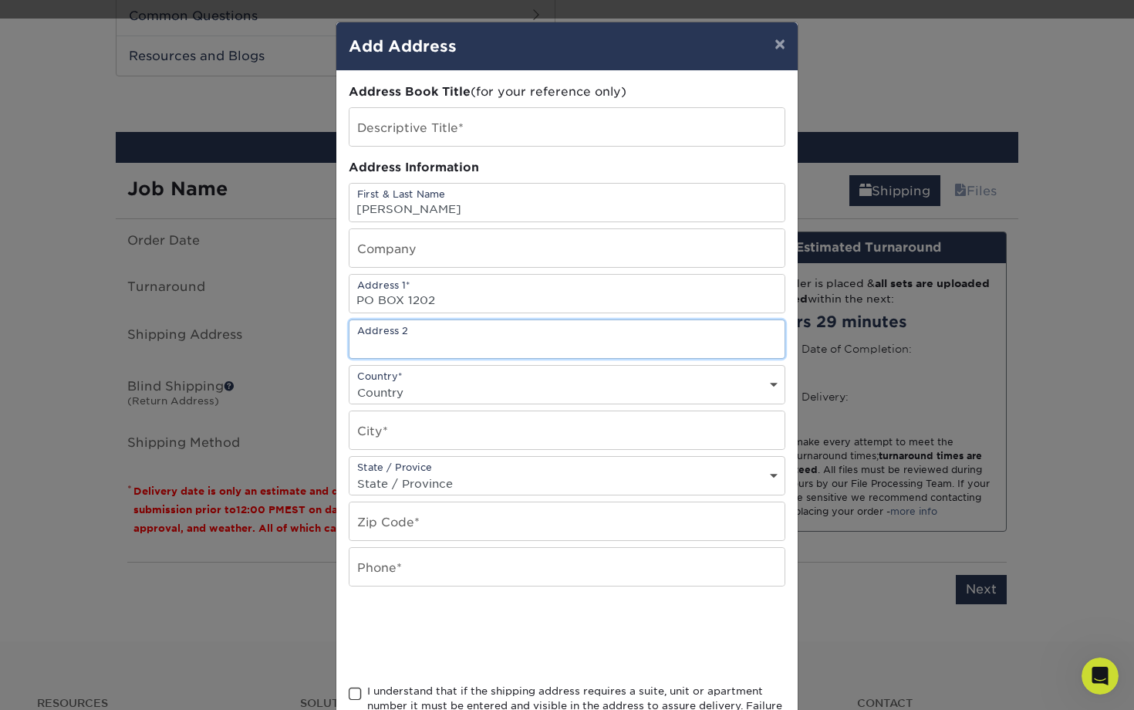
click at [394, 342] on input "text" at bounding box center [566, 339] width 435 height 38
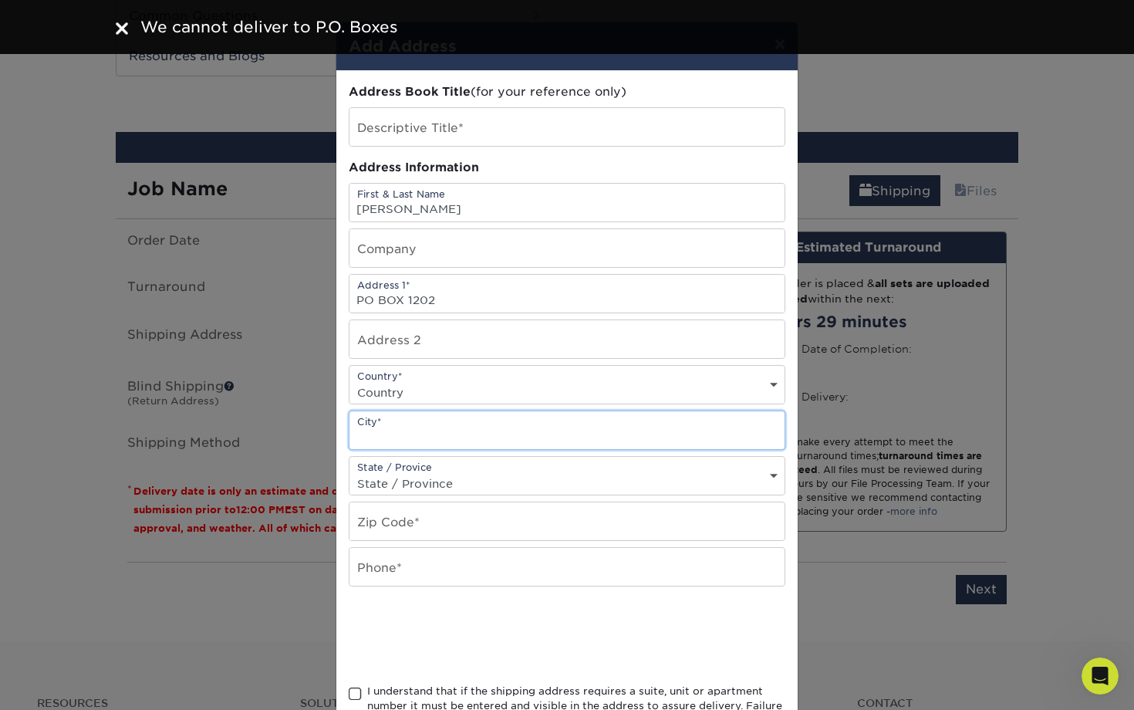
click at [393, 420] on input "text" at bounding box center [566, 430] width 435 height 38
type input "[PERSON_NAME]"
click at [368, 484] on select "State / Province [US_STATE] [US_STATE] [US_STATE] [US_STATE] [US_STATE] [US_STA…" at bounding box center [566, 483] width 435 height 22
select select "AK"
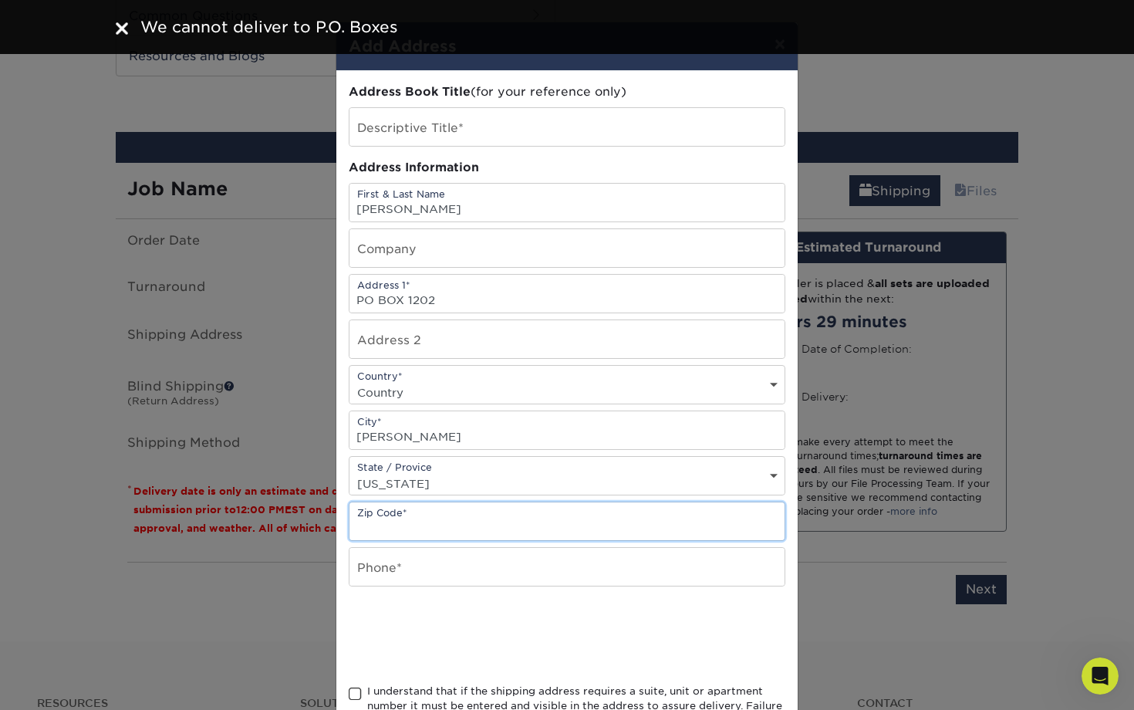
drag, startPoint x: 384, startPoint y: 515, endPoint x: 394, endPoint y: 494, distance: 23.1
click at [384, 515] on input "text" at bounding box center [566, 521] width 435 height 38
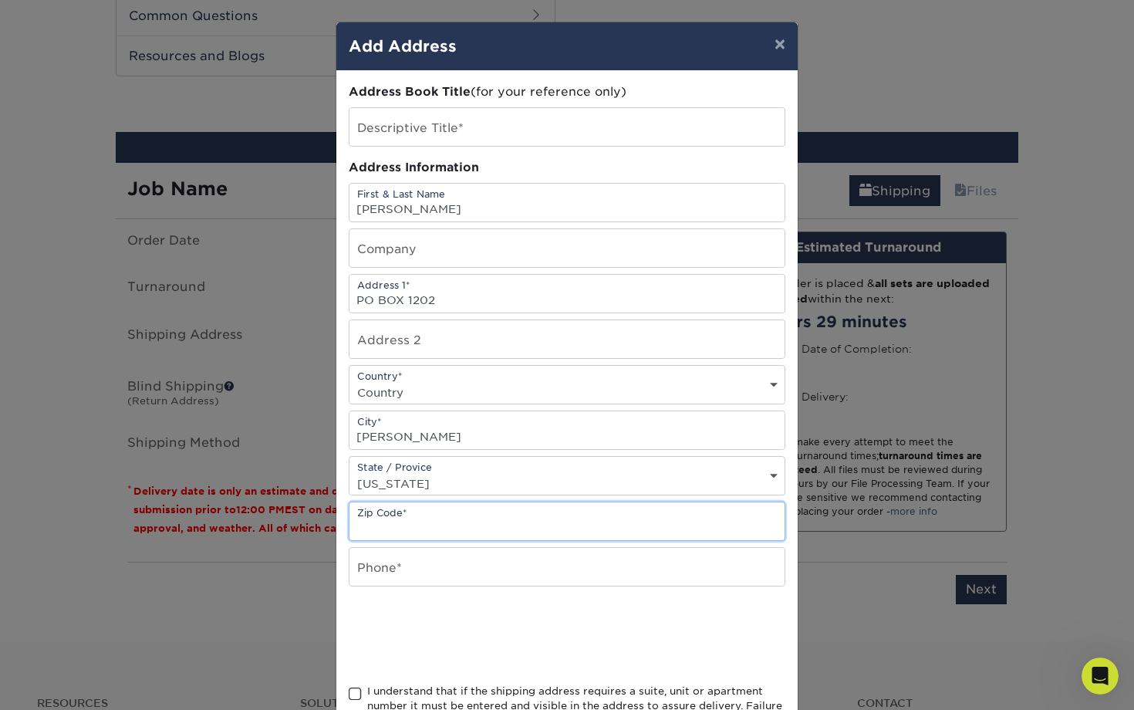
click at [396, 524] on input "text" at bounding box center [566, 521] width 435 height 38
type input "99645"
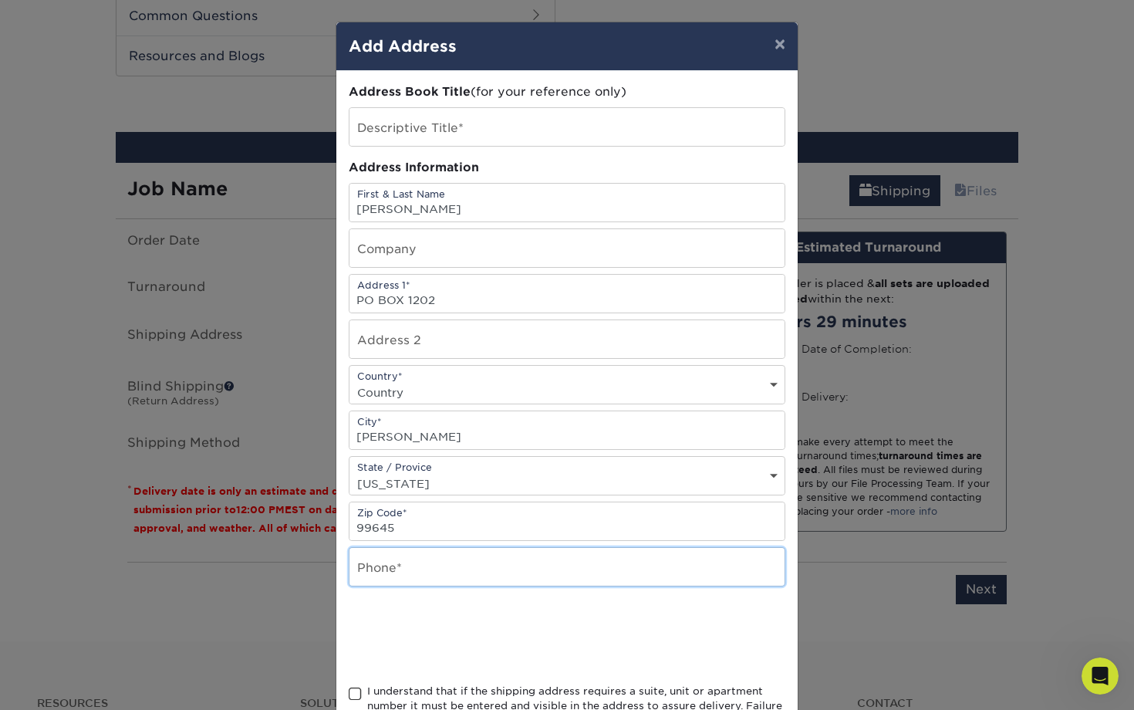
click at [394, 578] on input "text" at bounding box center [566, 567] width 435 height 38
type input "9077078287"
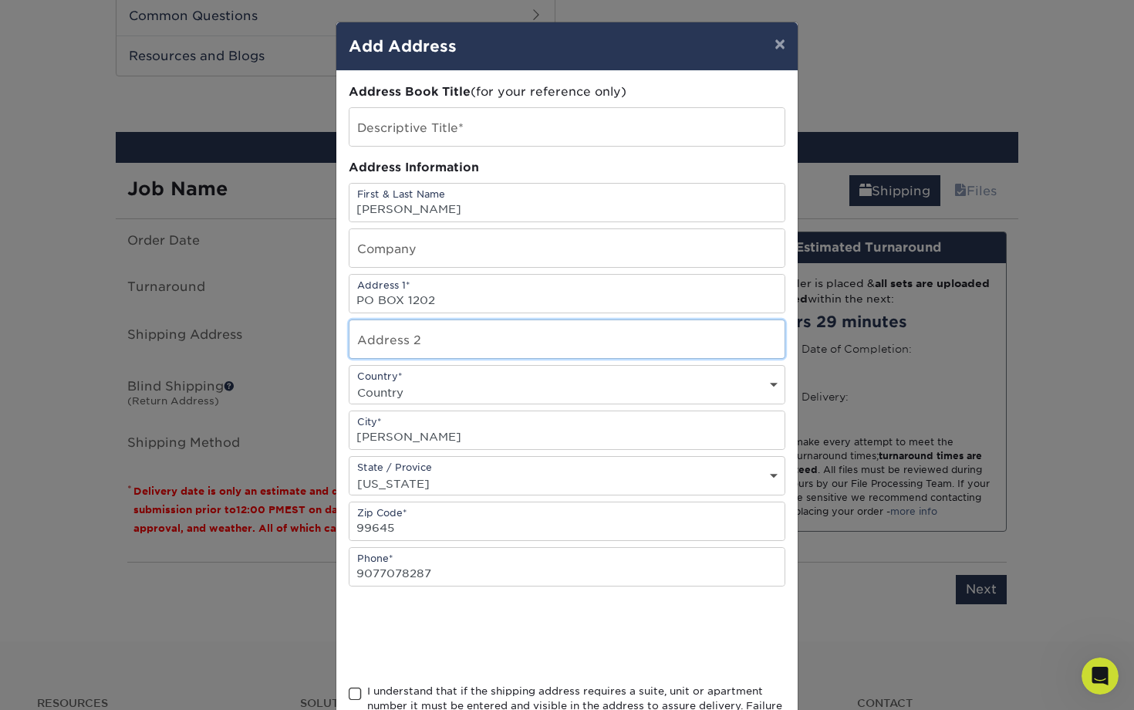
type input "fsdkajf.a"
select select "US"
drag, startPoint x: 438, startPoint y: 352, endPoint x: 207, endPoint y: 327, distance: 232.0
click at [207, 327] on div "× Add Address Address Book Title (for your reference only) Descriptive Title* A…" at bounding box center [567, 355] width 1134 height 710
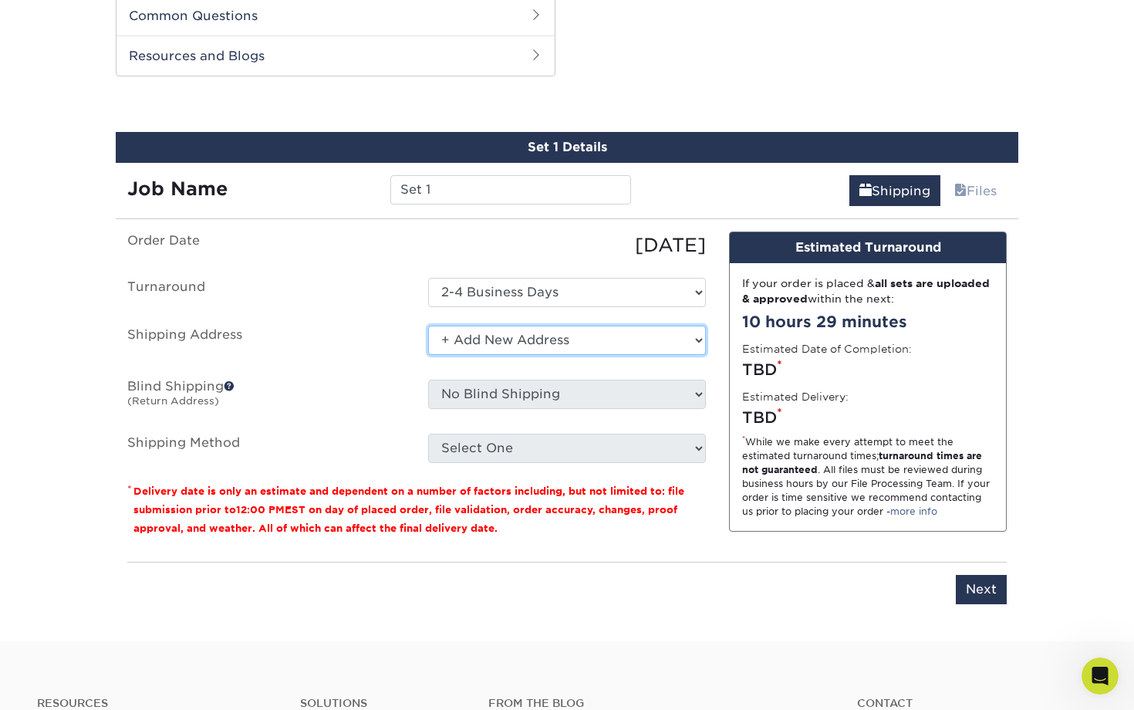
click at [609, 339] on select "Select One + Add New Address - Login" at bounding box center [567, 339] width 278 height 29
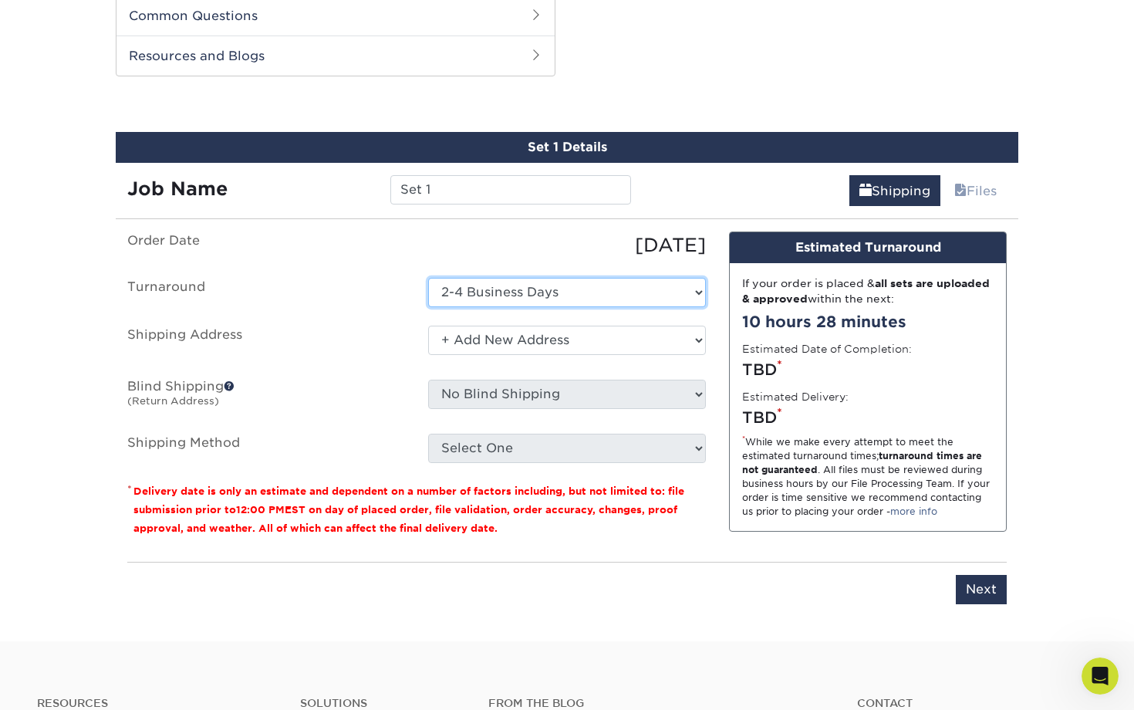
click at [575, 287] on select "Select One 2-4 Business Days" at bounding box center [567, 292] width 278 height 29
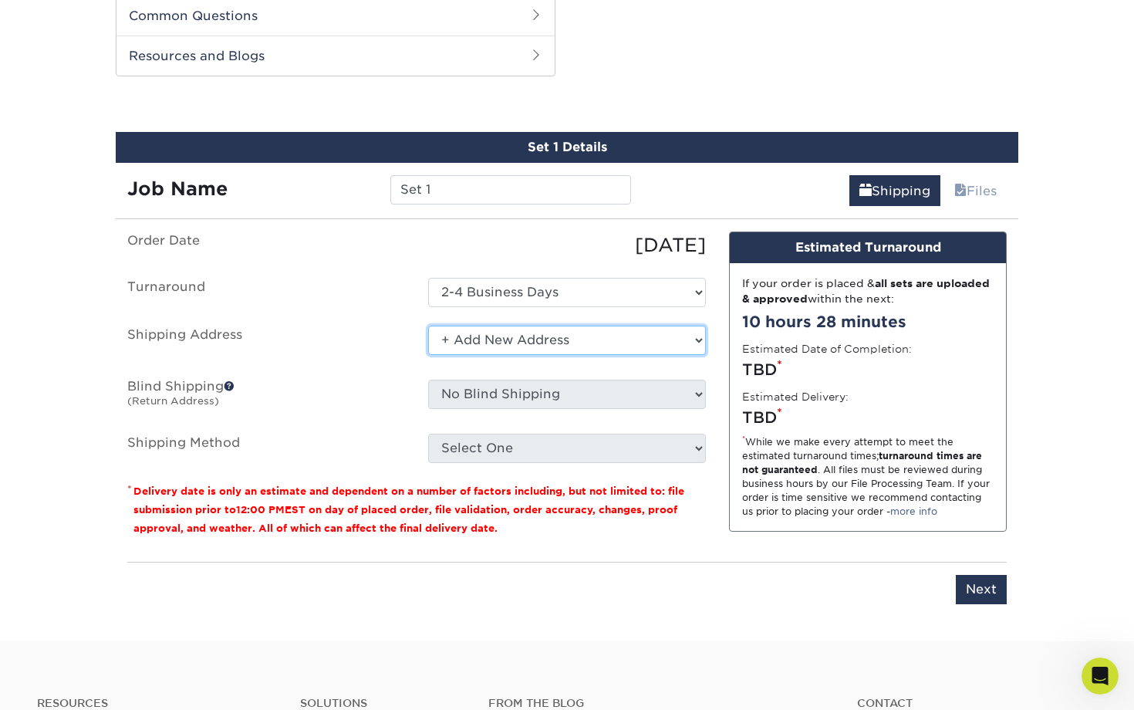
click at [568, 349] on select "Select One + Add New Address - Login" at bounding box center [567, 339] width 278 height 29
click at [556, 339] on select "Select One + Add New Address - Login" at bounding box center [567, 339] width 278 height 29
click at [549, 339] on select "Select One + Add New Address - Login" at bounding box center [567, 339] width 278 height 29
select select "newaddress"
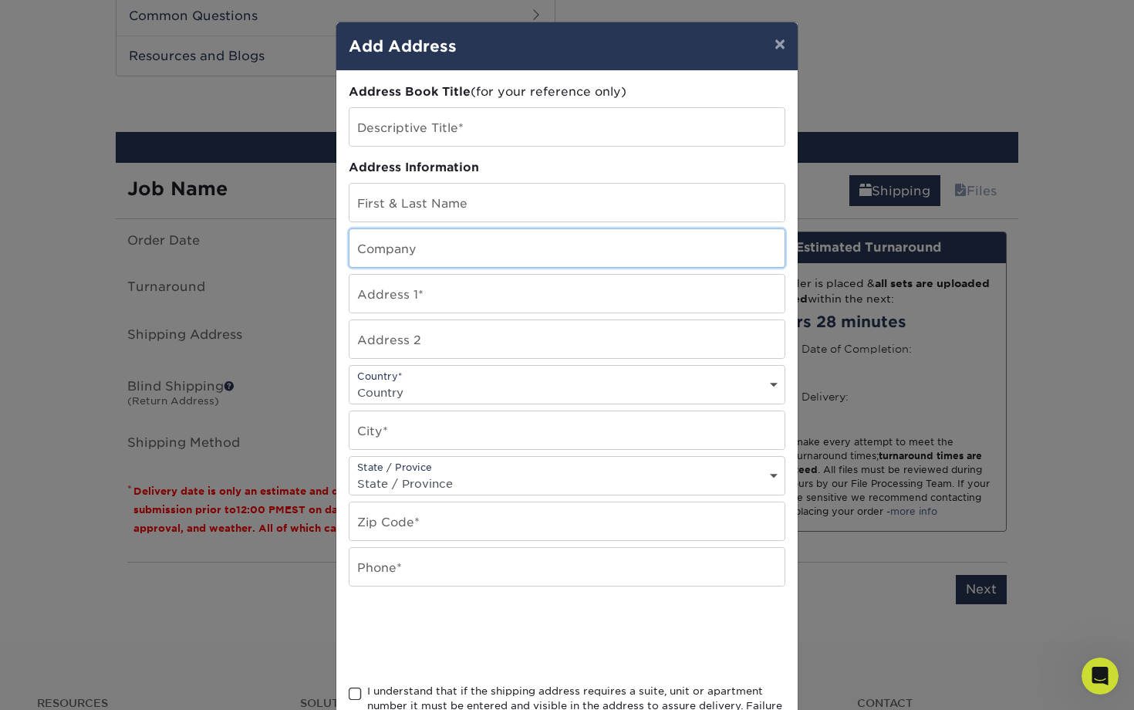
click at [507, 243] on input "text" at bounding box center [566, 248] width 435 height 38
type input "[PERSON_NAME] CO"
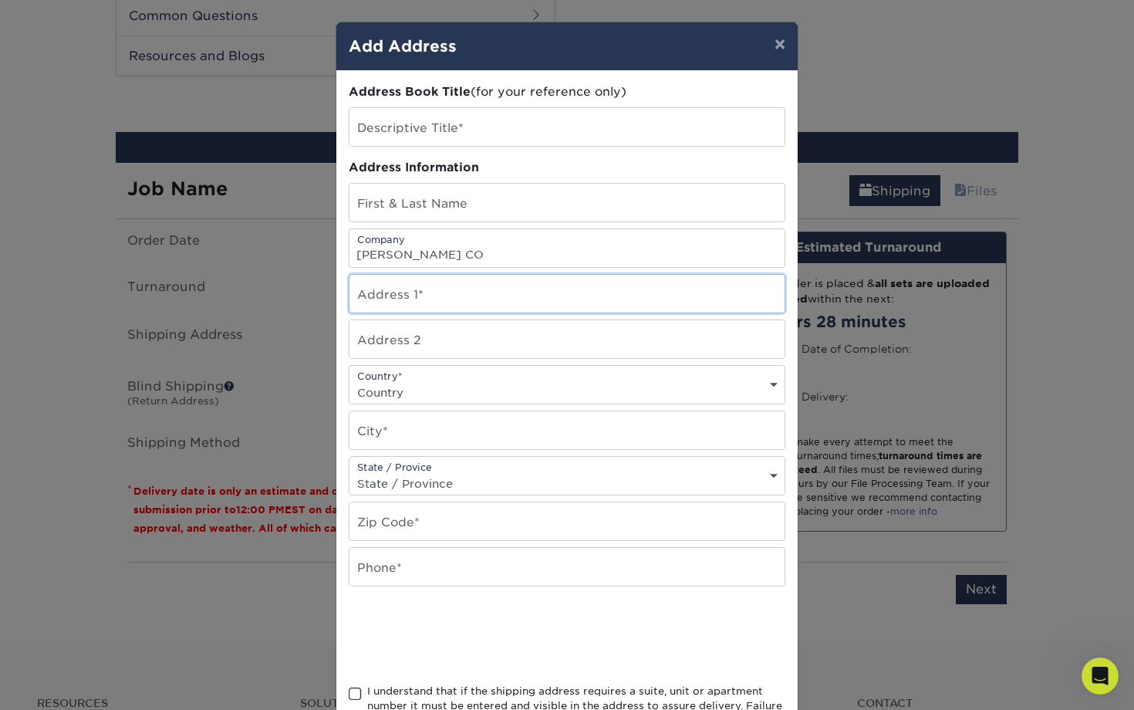
type input "PO BOX 1202"
select select "US"
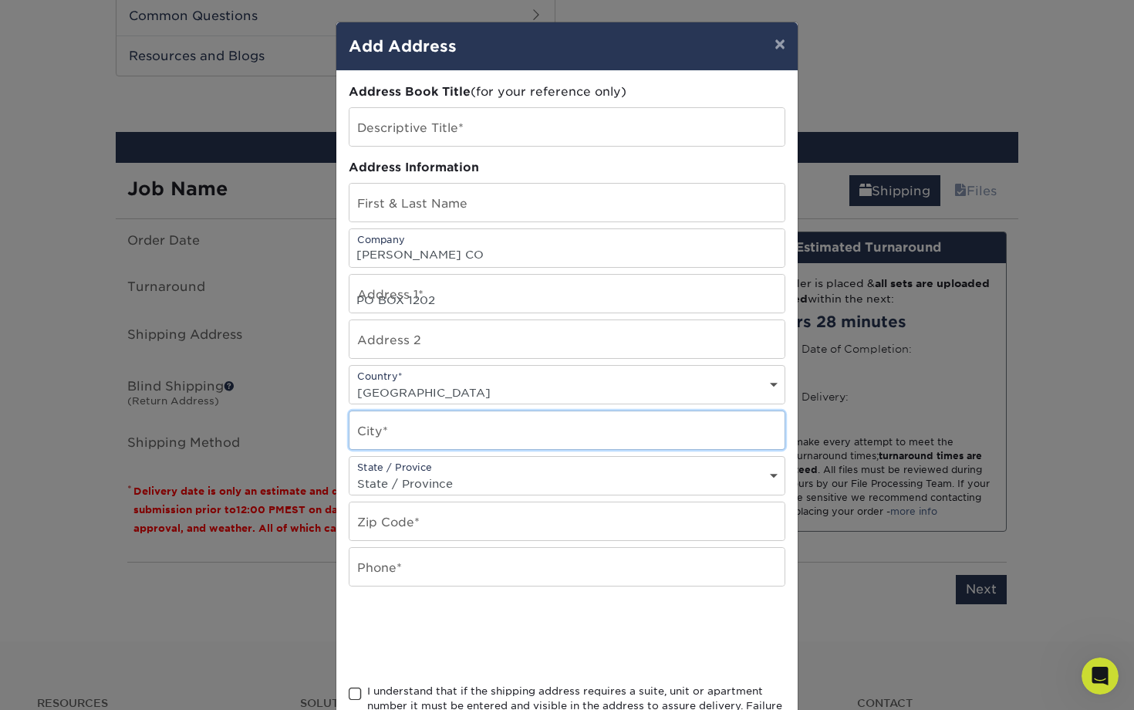
type input "[PERSON_NAME]"
select select "AK"
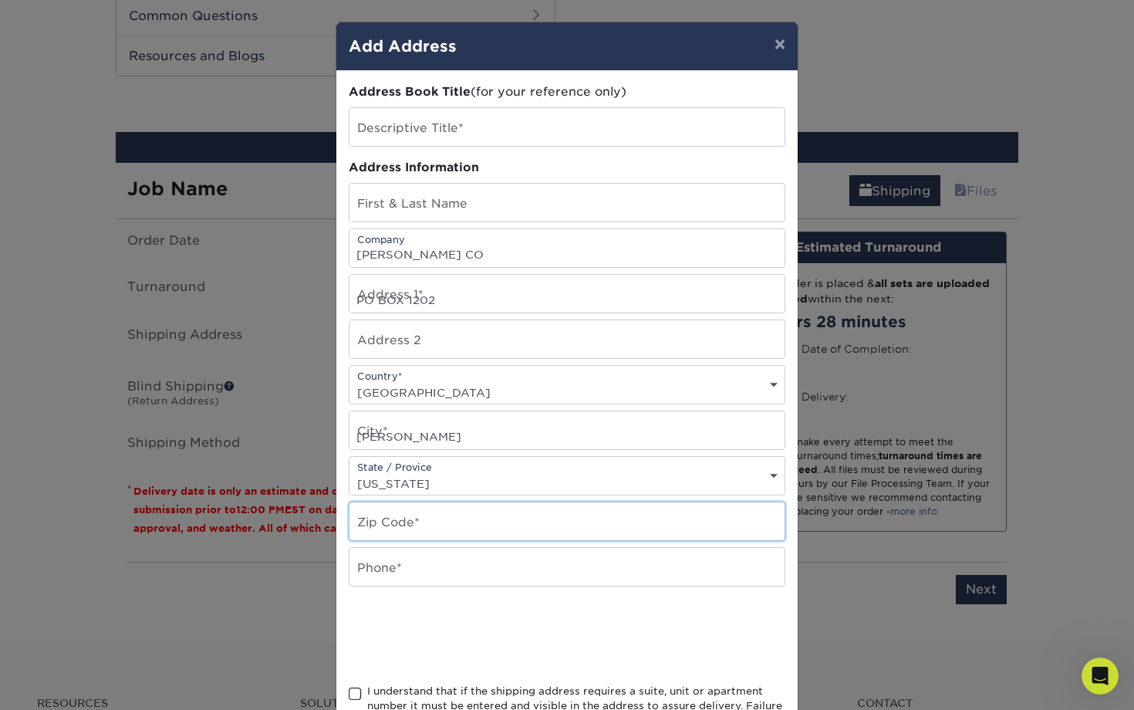
type input "99645"
type input "5127937063"
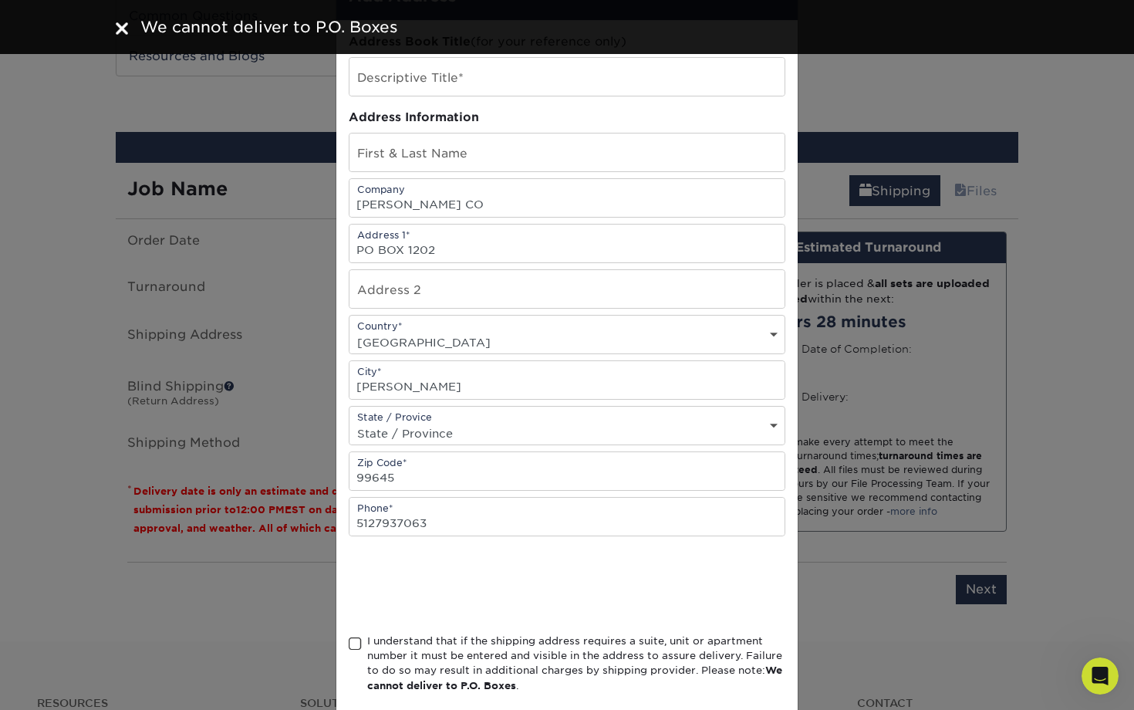
scroll to position [68, 0]
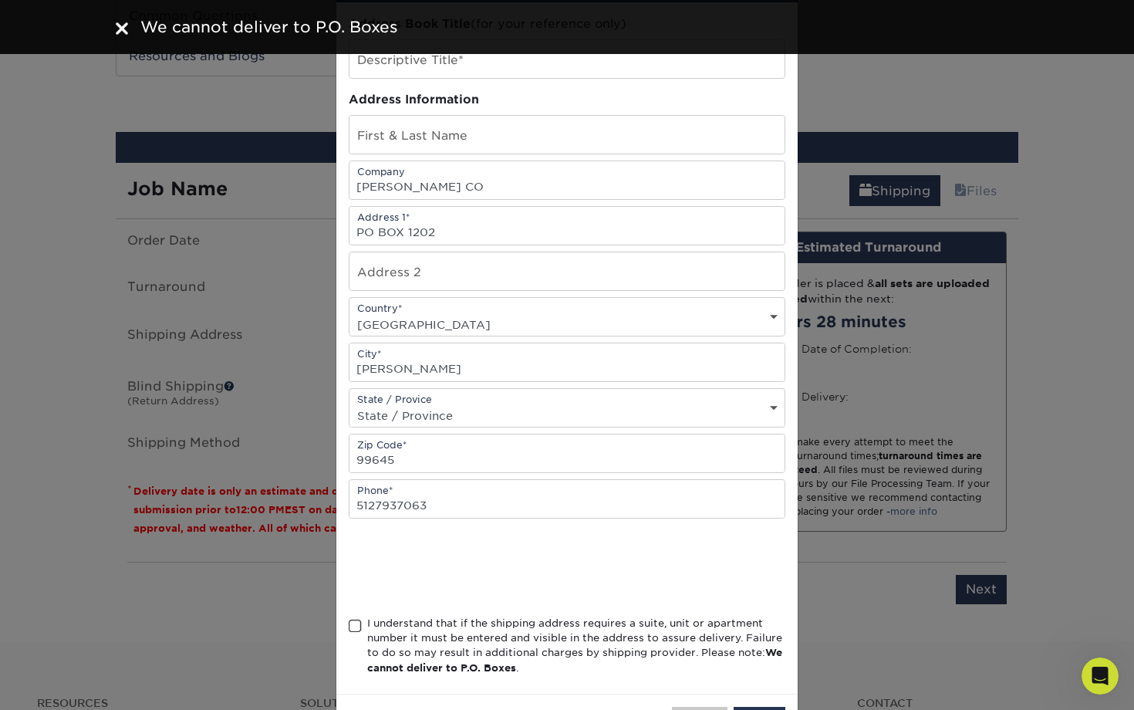
click at [360, 625] on span at bounding box center [355, 626] width 13 height 15
click at [0, 0] on input "I understand that if the shipping address requires a suite, unit or apartment n…" at bounding box center [0, 0] width 0 height 0
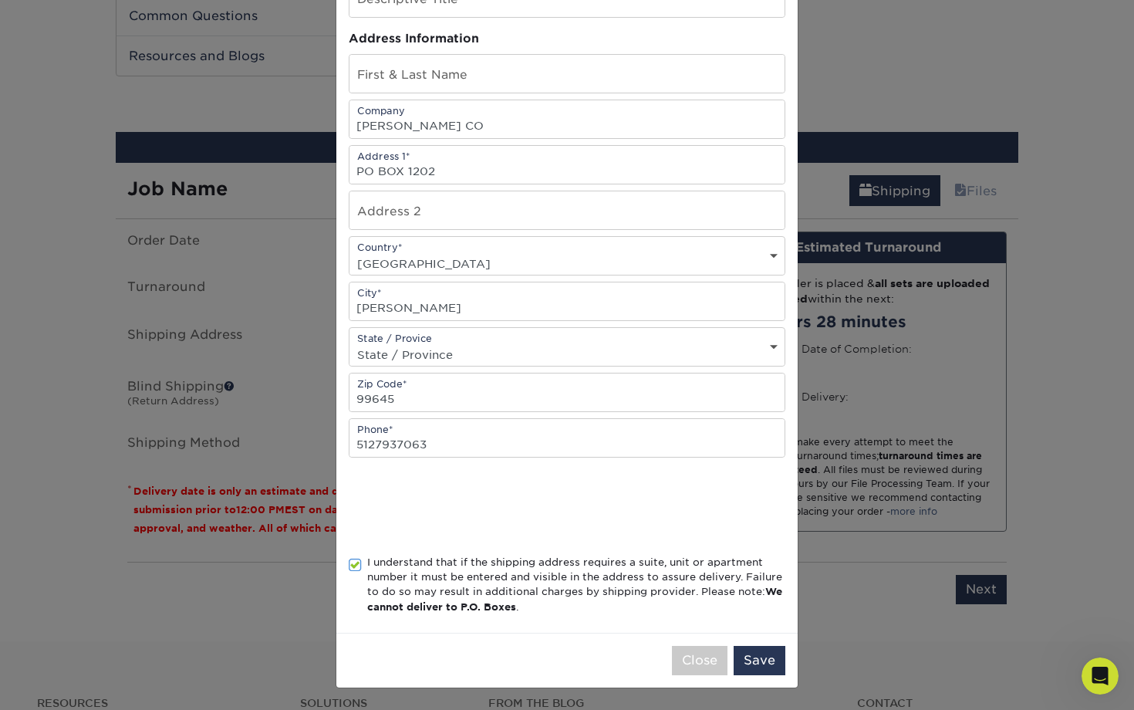
scroll to position [0, 0]
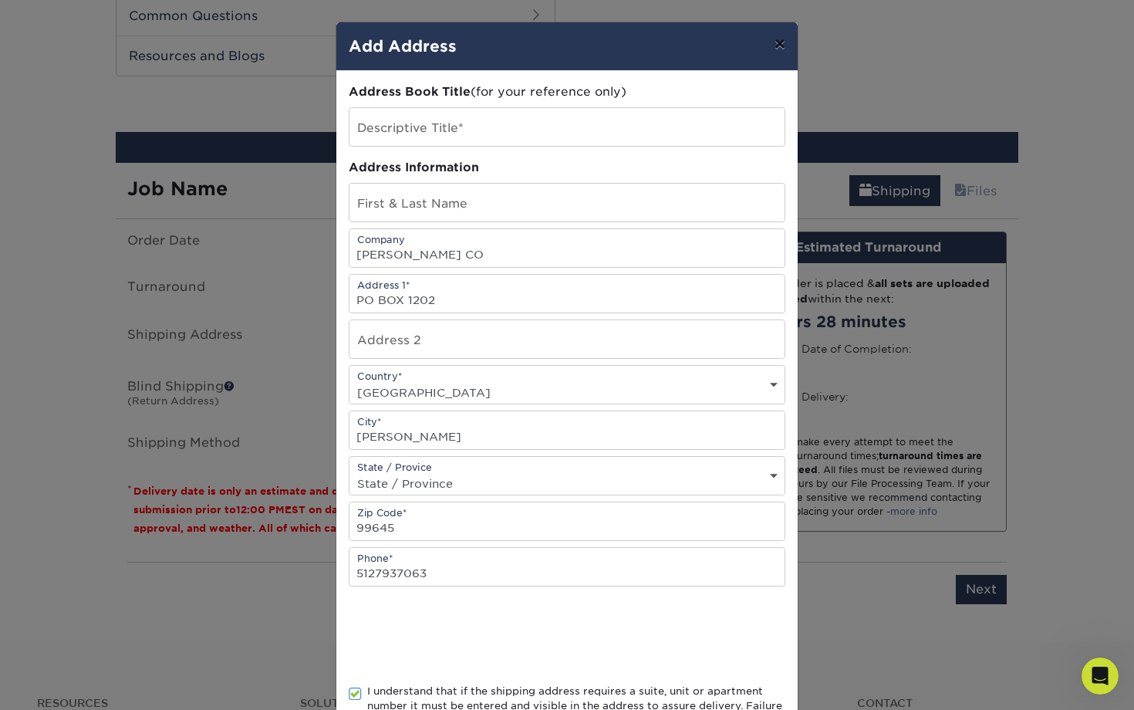
click at [784, 32] on button "×" at bounding box center [779, 43] width 35 height 43
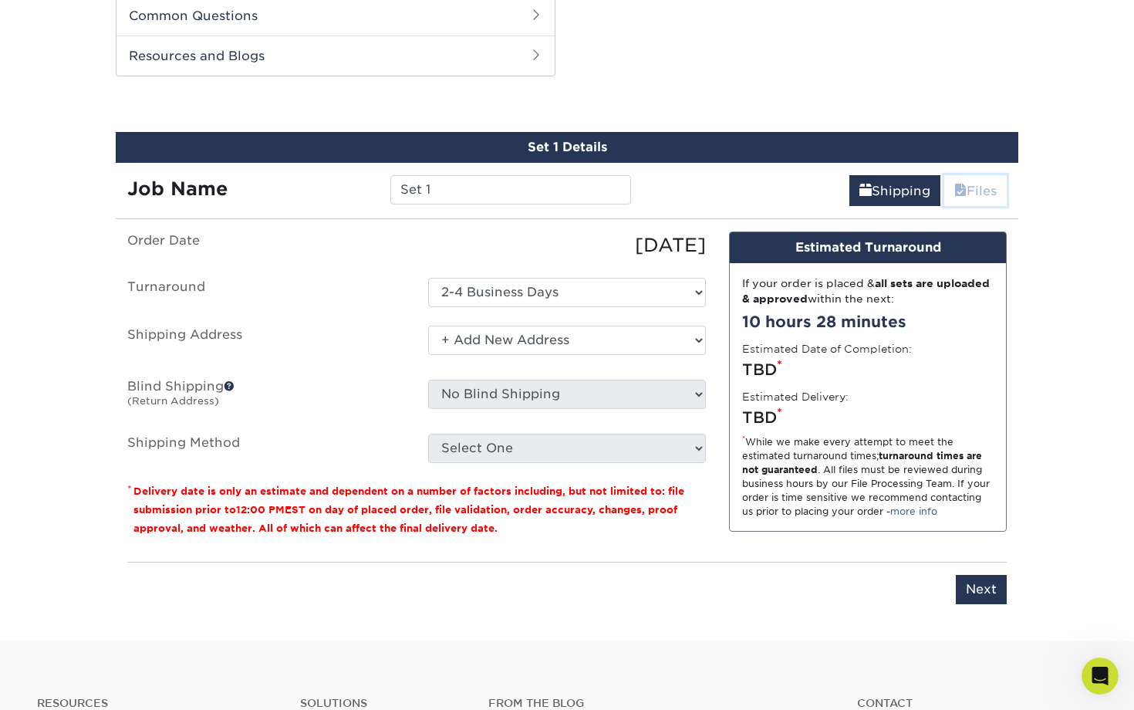
click at [956, 184] on span at bounding box center [960, 191] width 12 height 15
click at [550, 180] on input "Set 1" at bounding box center [510, 189] width 240 height 29
